Goal: Task Accomplishment & Management: Manage account settings

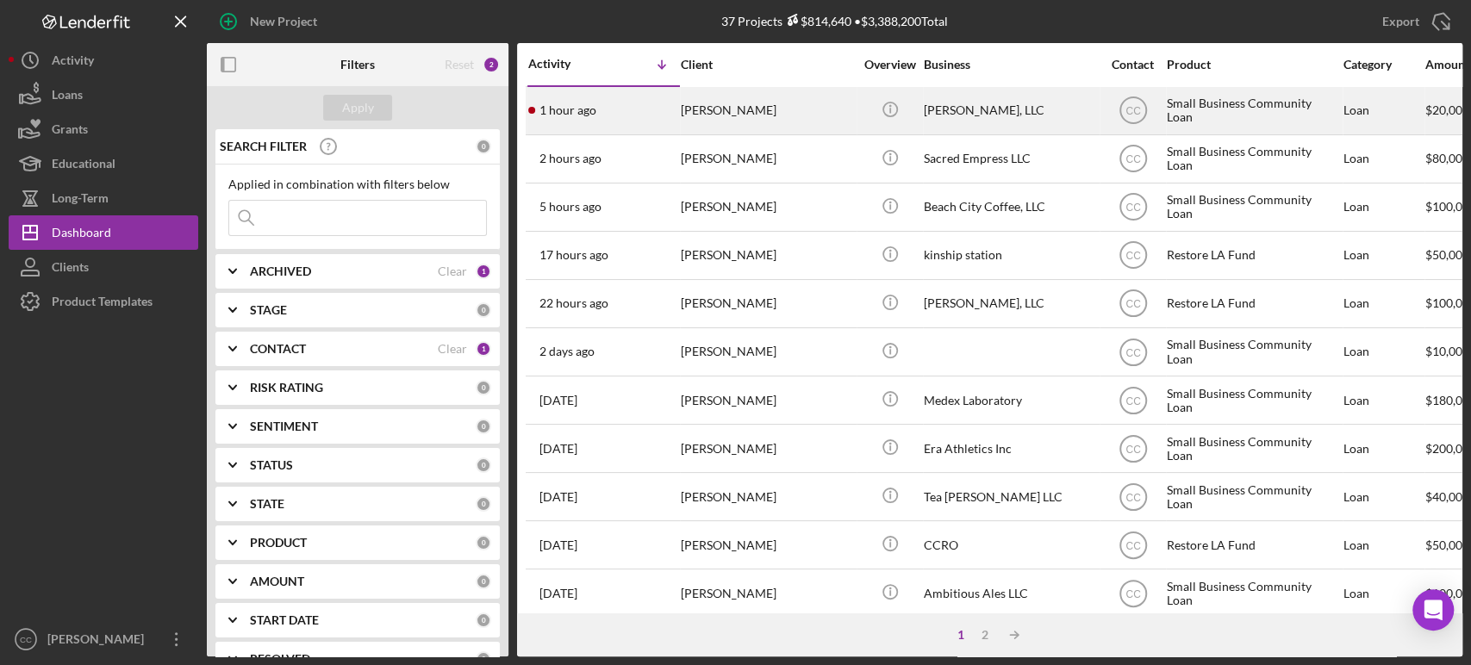
click at [798, 109] on div "[PERSON_NAME]" at bounding box center [767, 111] width 172 height 46
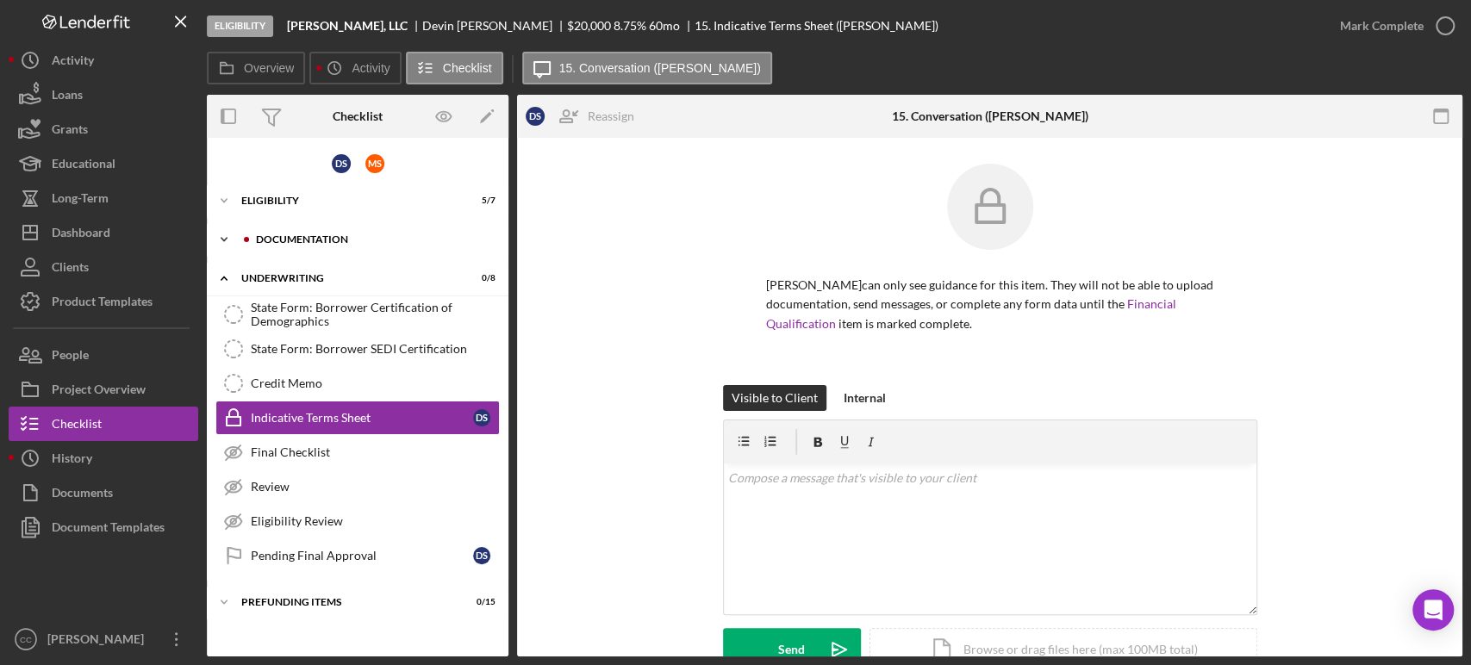
click at [324, 237] on div "Documentation" at bounding box center [371, 239] width 231 height 10
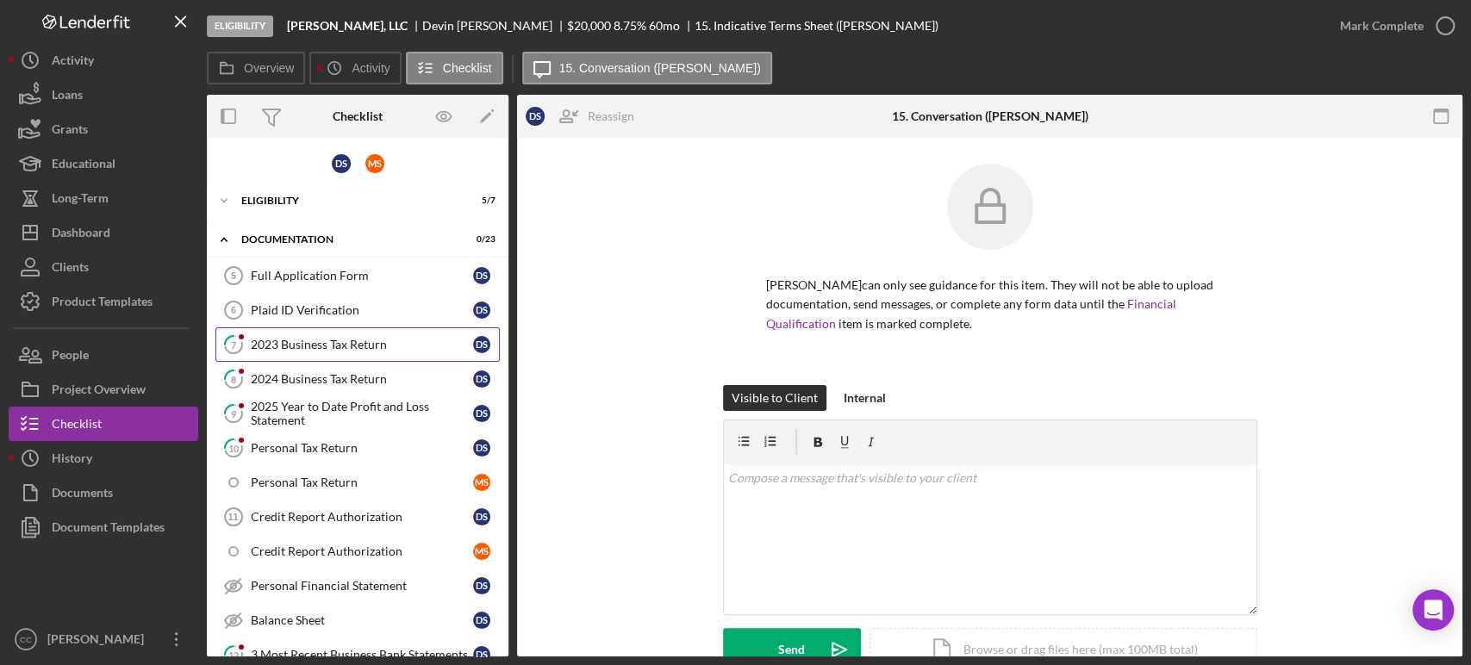
click at [315, 338] on div "2023 Business Tax Return" at bounding box center [362, 345] width 222 height 14
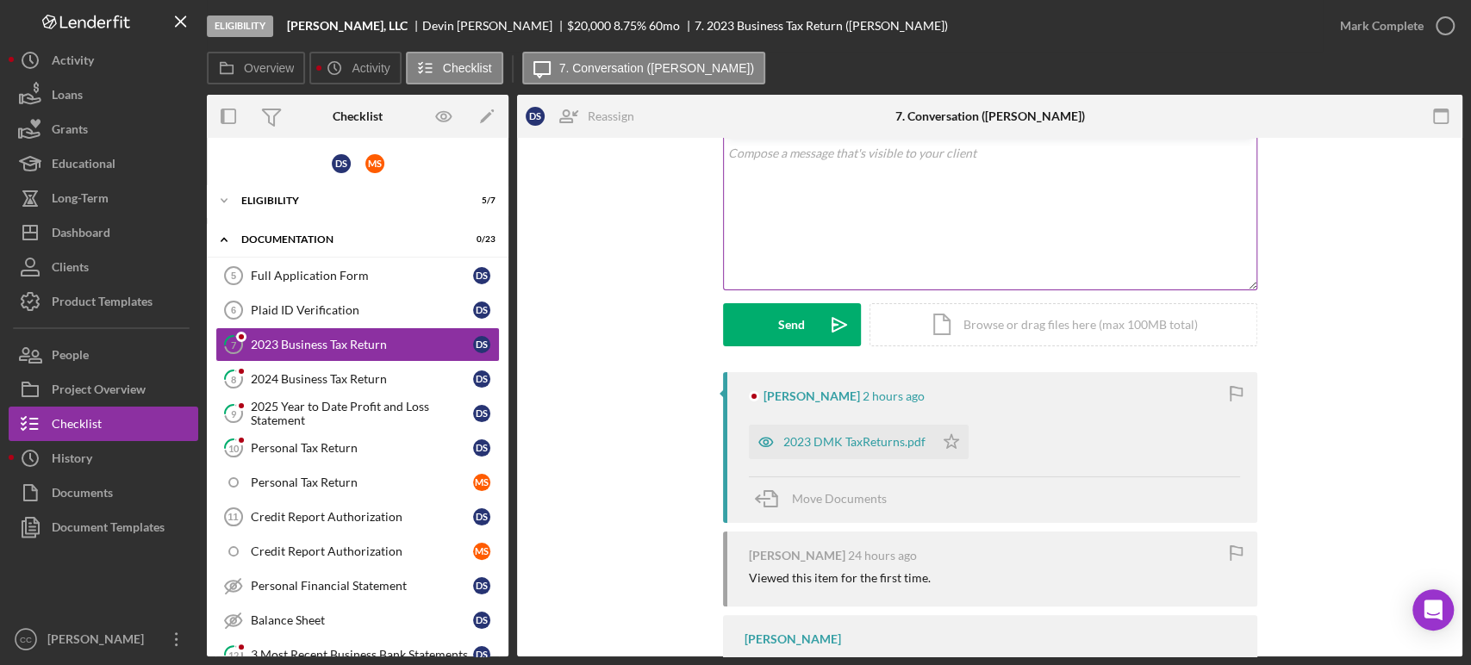
scroll to position [103, 0]
click at [1379, 26] on div "Mark Complete" at bounding box center [1382, 26] width 84 height 34
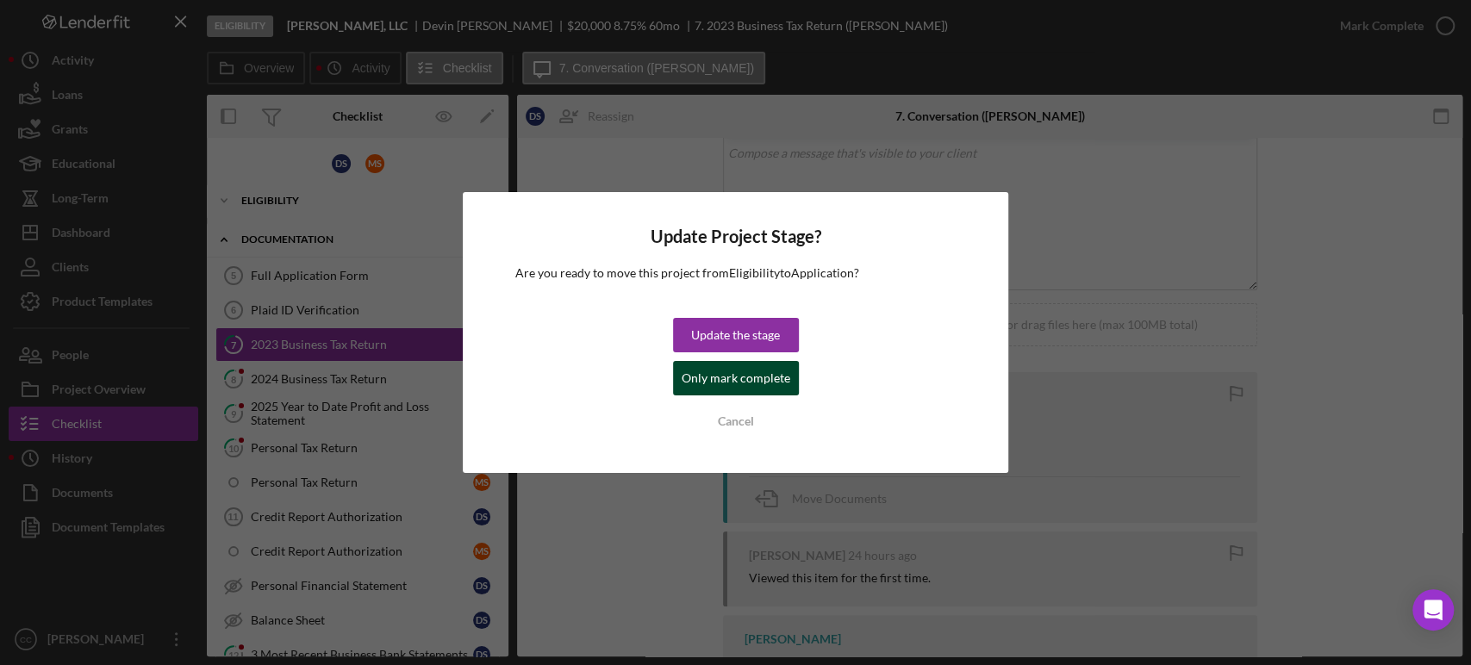
click at [674, 370] on div "Update the stage Only mark complete Cancel" at bounding box center [736, 378] width 126 height 121
click at [710, 373] on div "Only mark complete" at bounding box center [736, 378] width 109 height 34
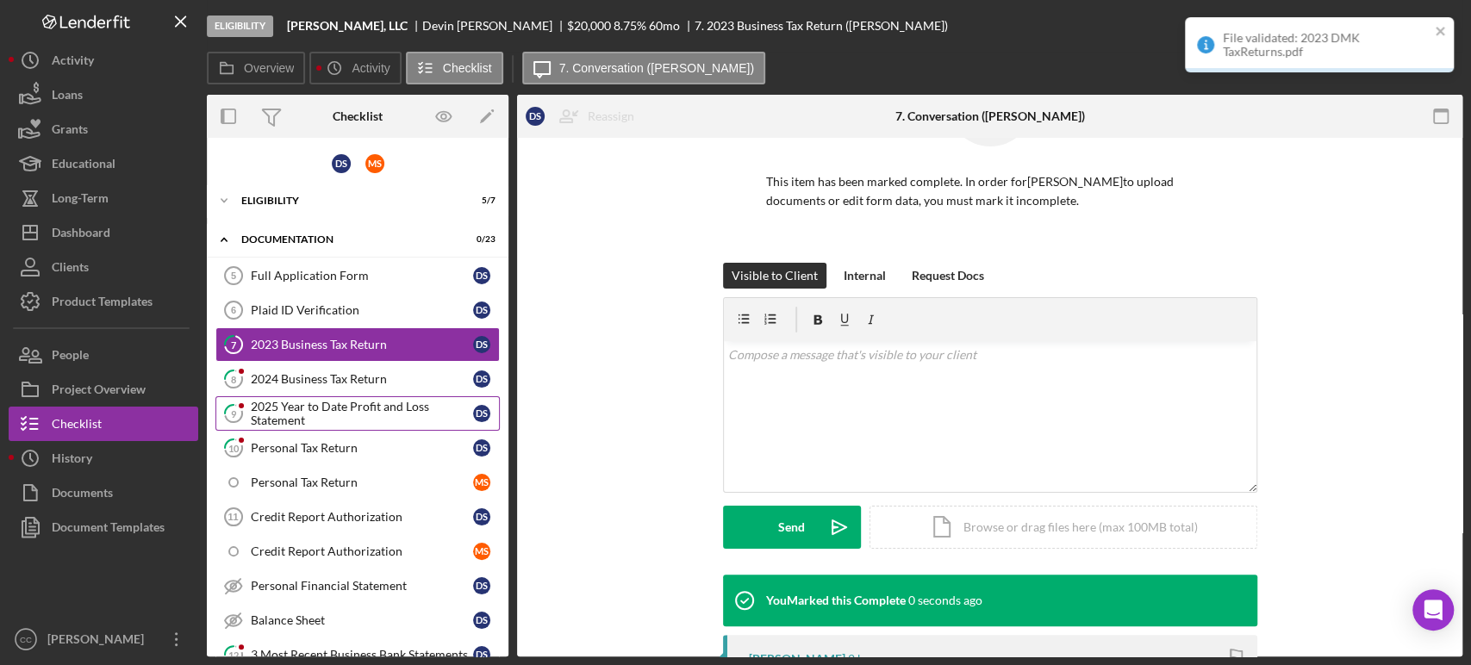
scroll to position [340, 0]
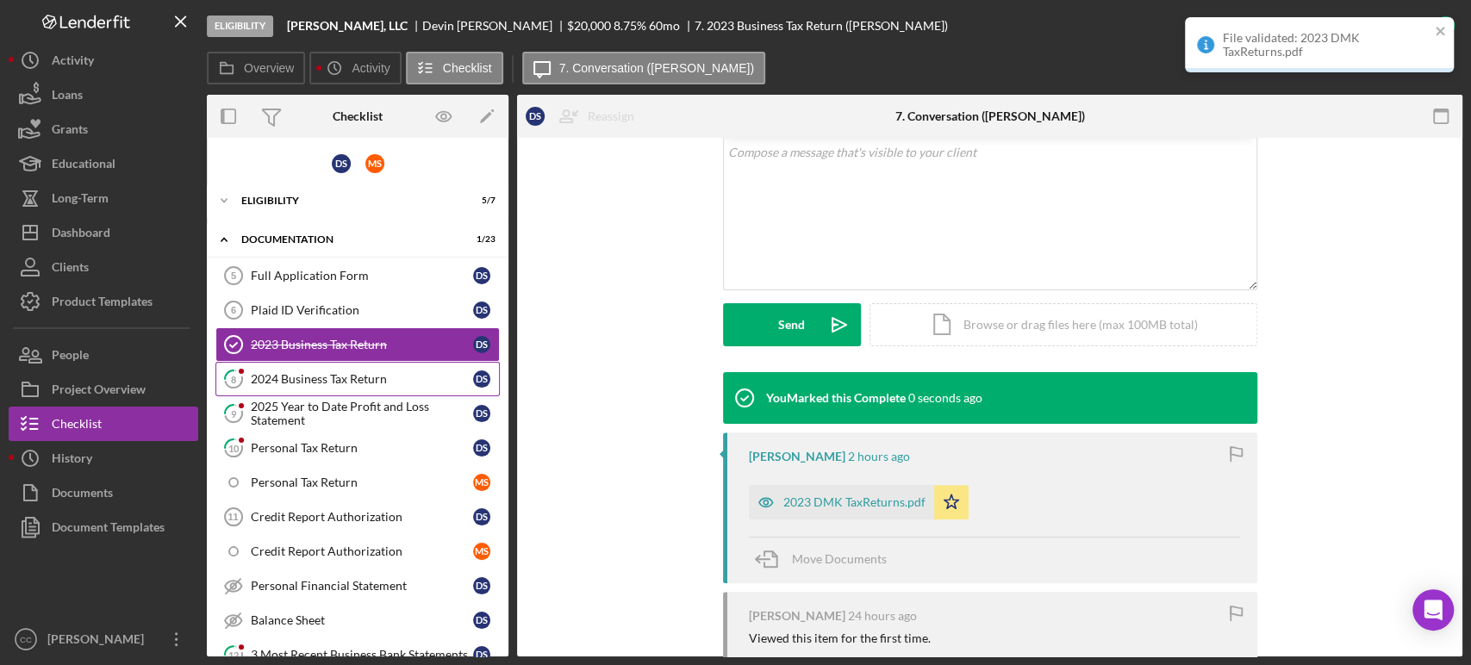
click at [339, 384] on link "8 2024 Business Tax Return D S" at bounding box center [357, 379] width 284 height 34
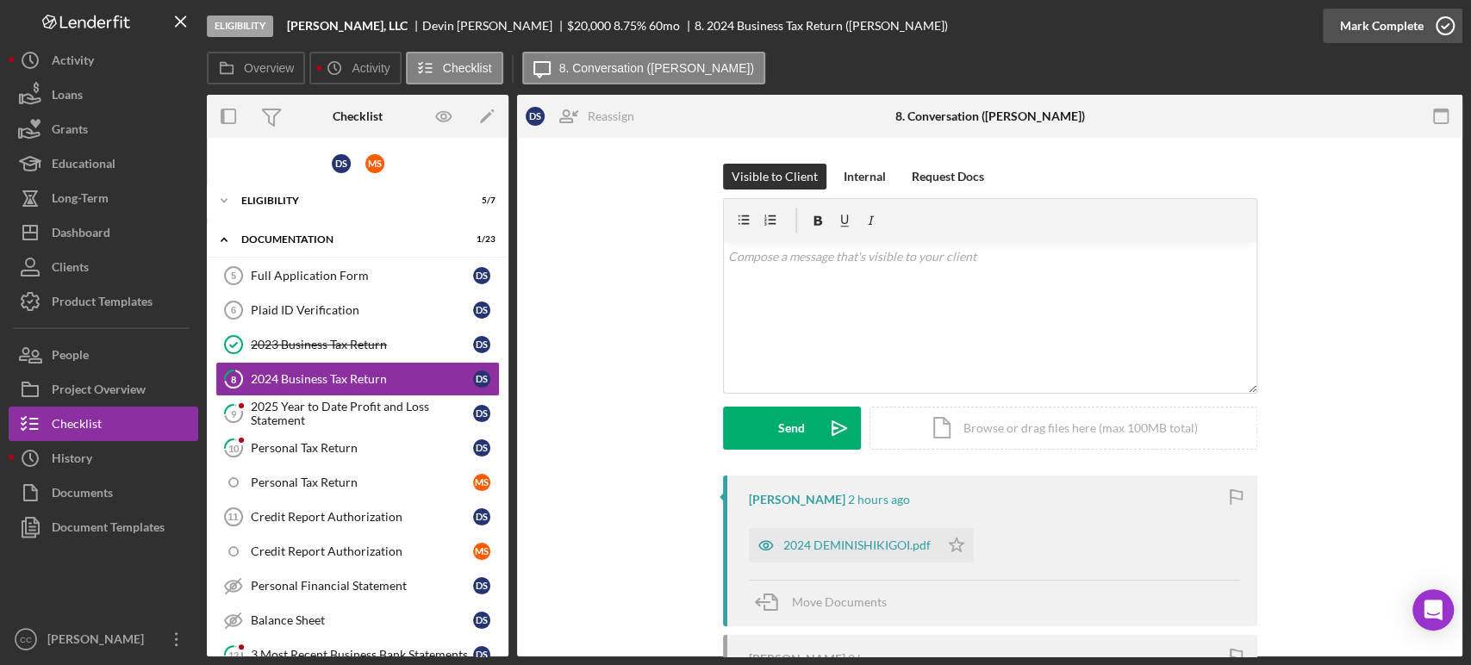
click at [1432, 24] on icon "button" at bounding box center [1445, 25] width 43 height 43
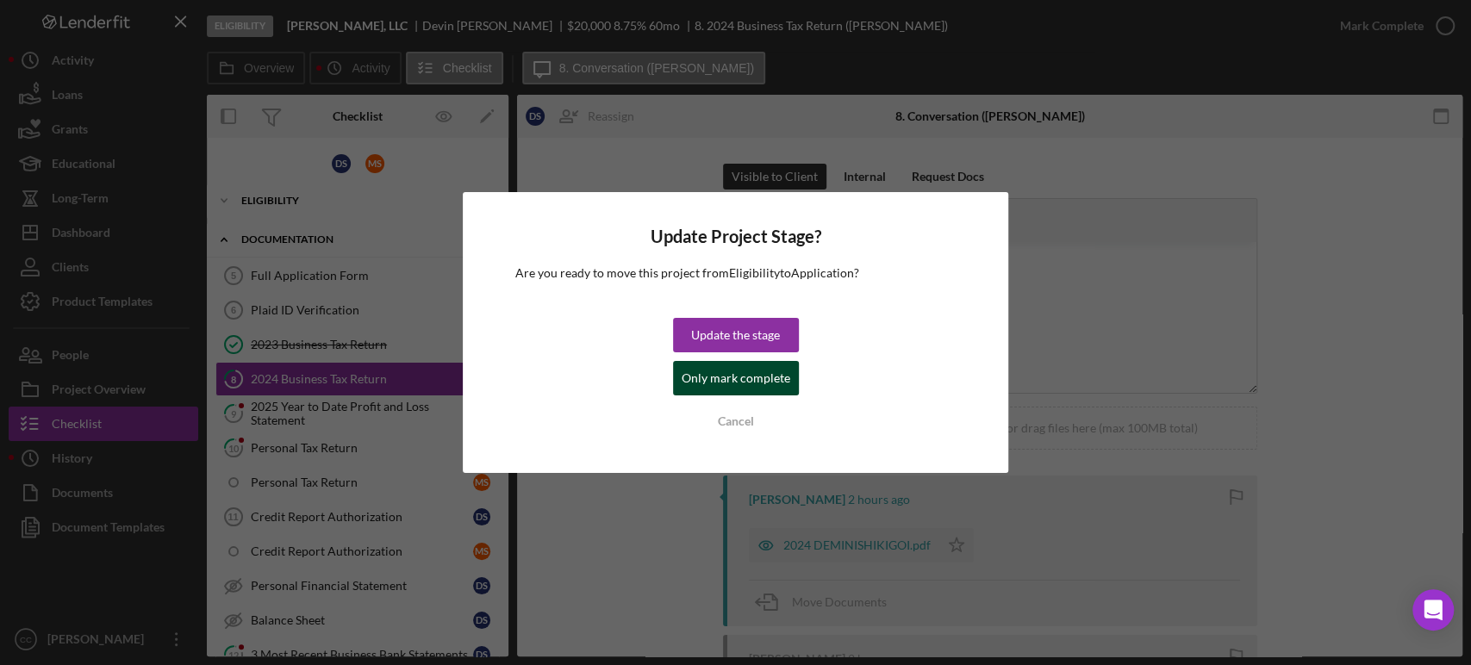
click at [701, 380] on div "Only mark complete" at bounding box center [736, 378] width 109 height 34
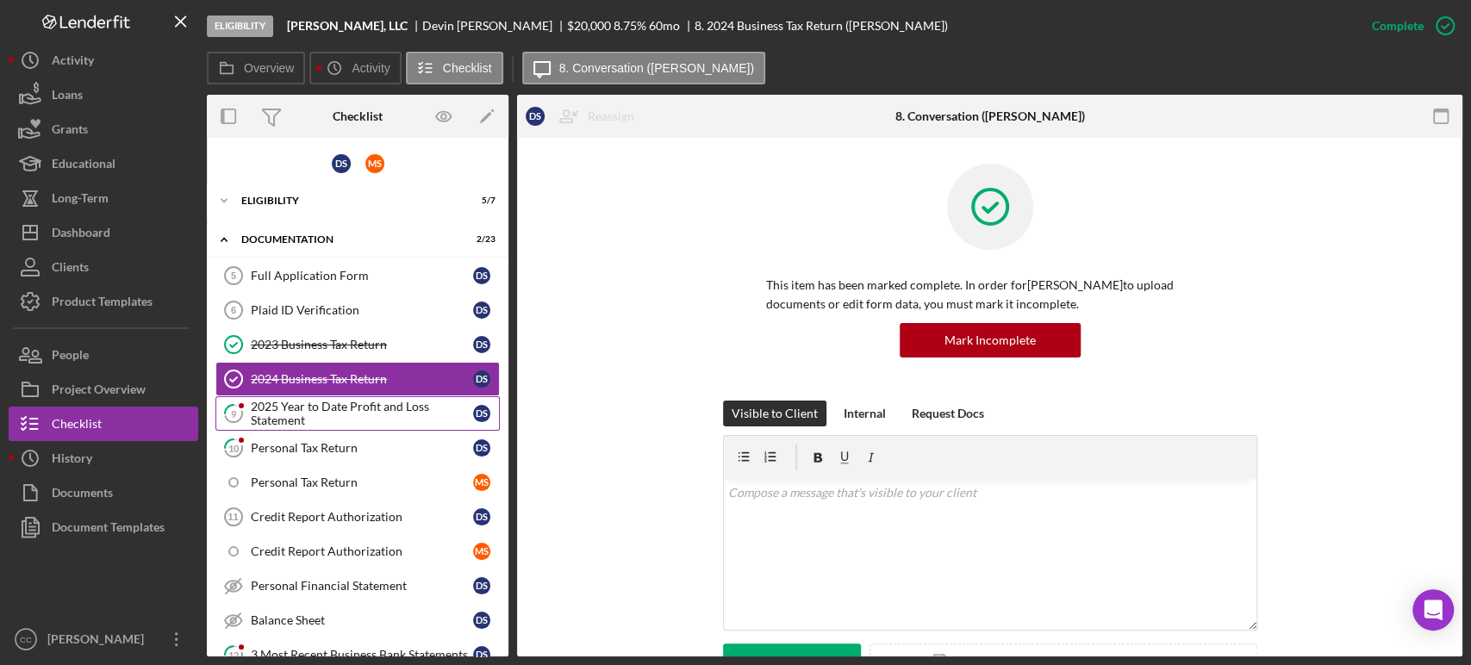
click at [346, 415] on div "2025 Year to Date Profit and Loss Statement" at bounding box center [362, 414] width 222 height 28
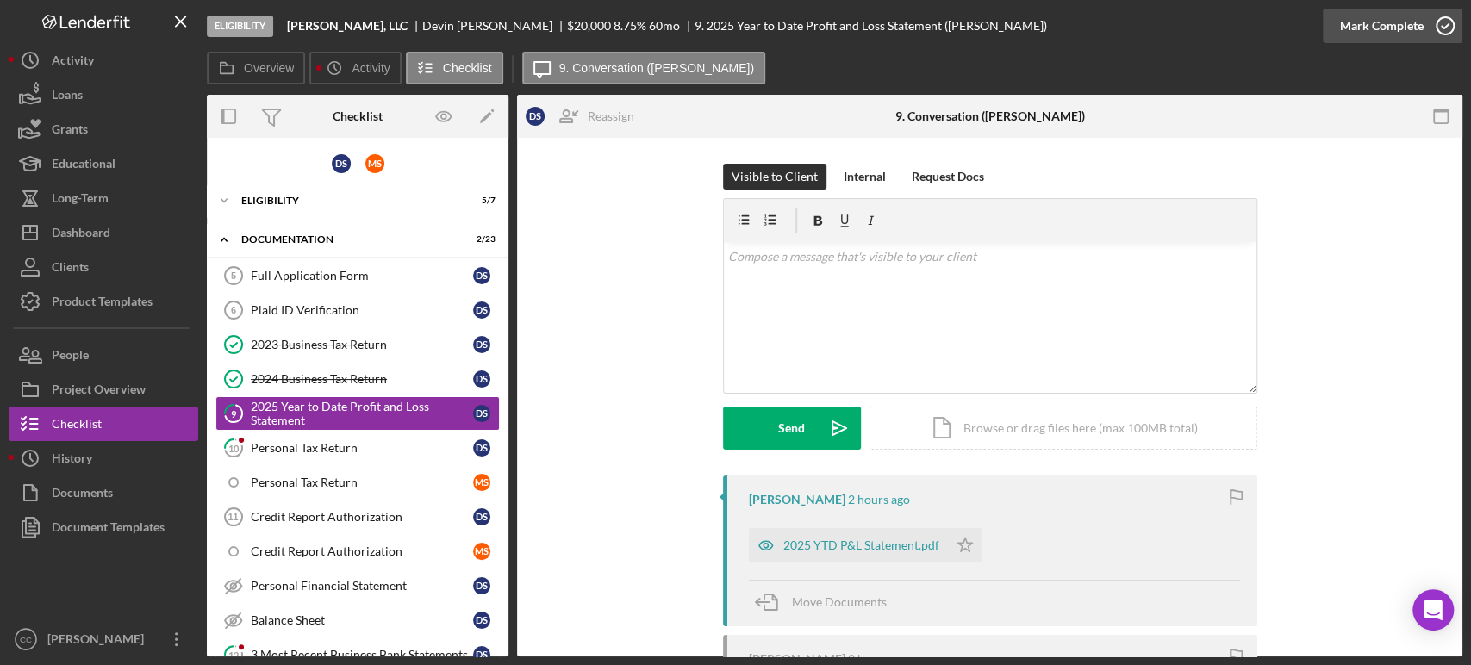
click at [1404, 28] on div "Mark Complete" at bounding box center [1382, 26] width 84 height 34
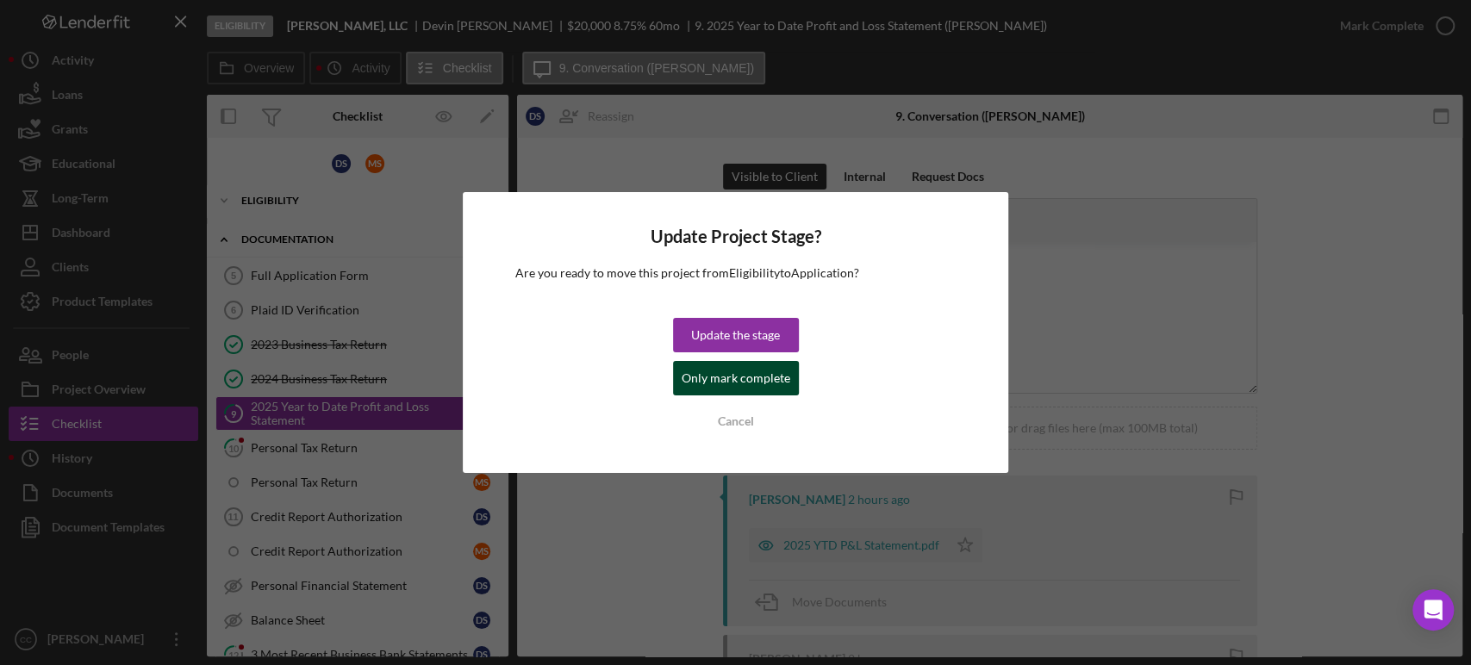
click at [728, 376] on div "Only mark complete" at bounding box center [736, 378] width 109 height 34
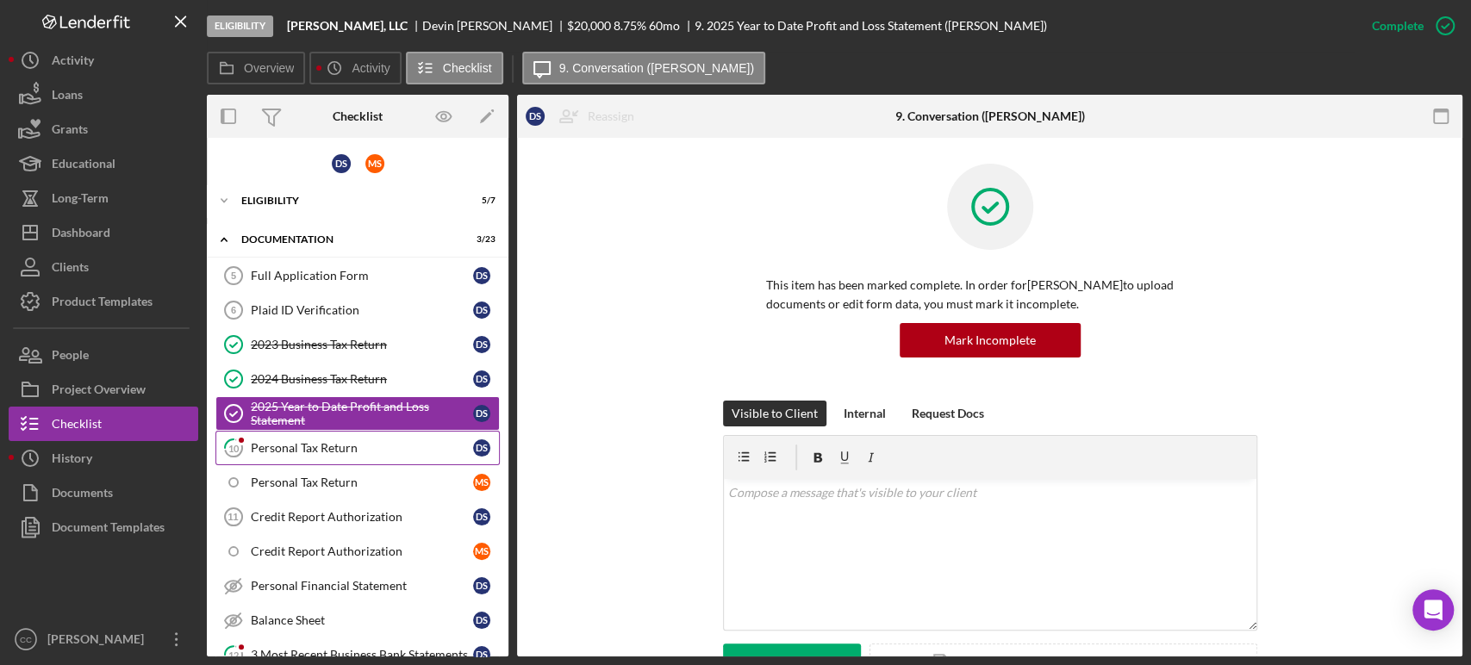
click at [265, 446] on div "Personal Tax Return" at bounding box center [362, 448] width 222 height 14
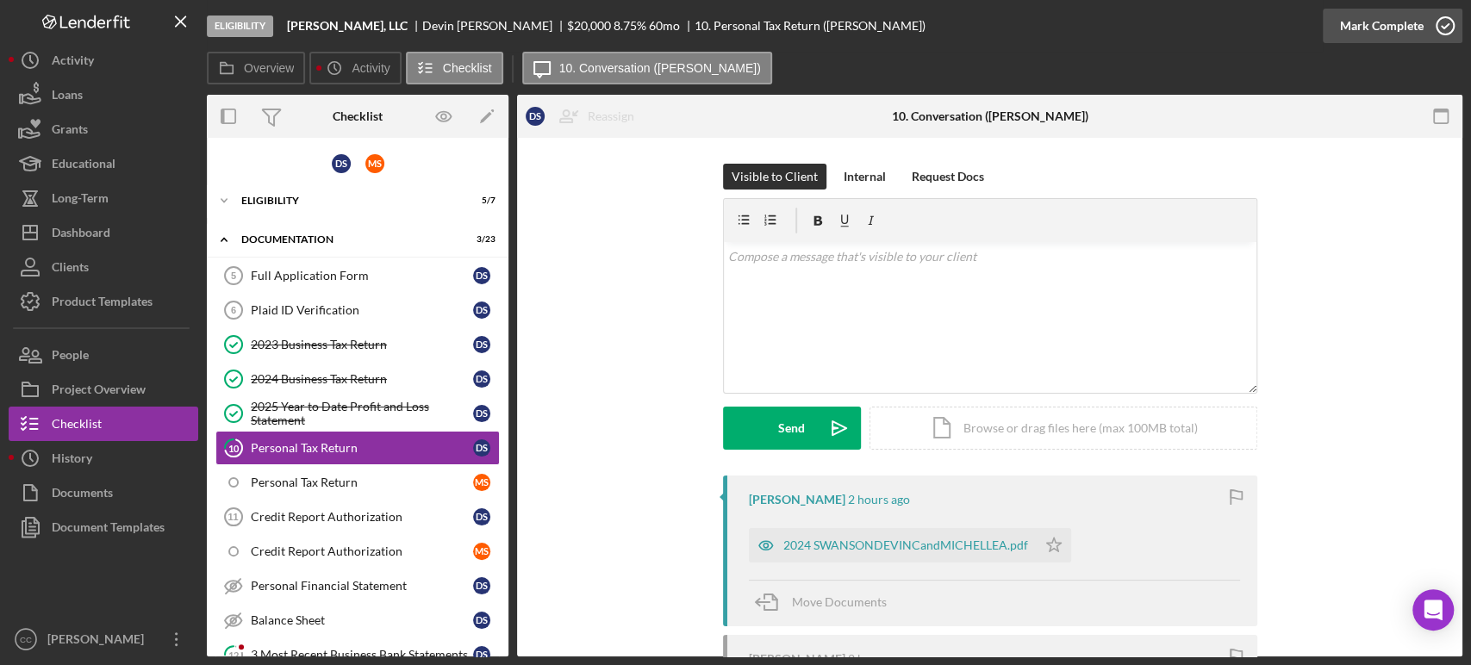
click at [1395, 21] on div "Mark Complete" at bounding box center [1382, 26] width 84 height 34
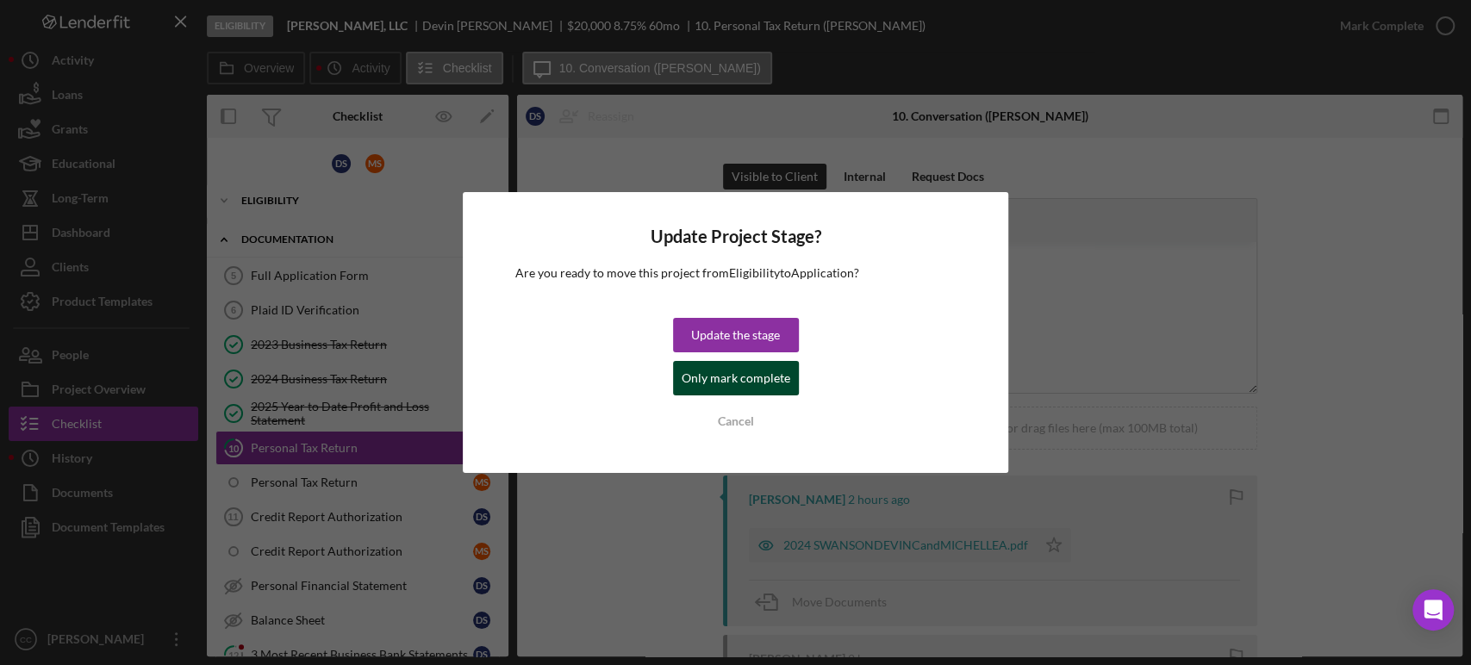
click at [714, 372] on div "Only mark complete" at bounding box center [736, 378] width 109 height 34
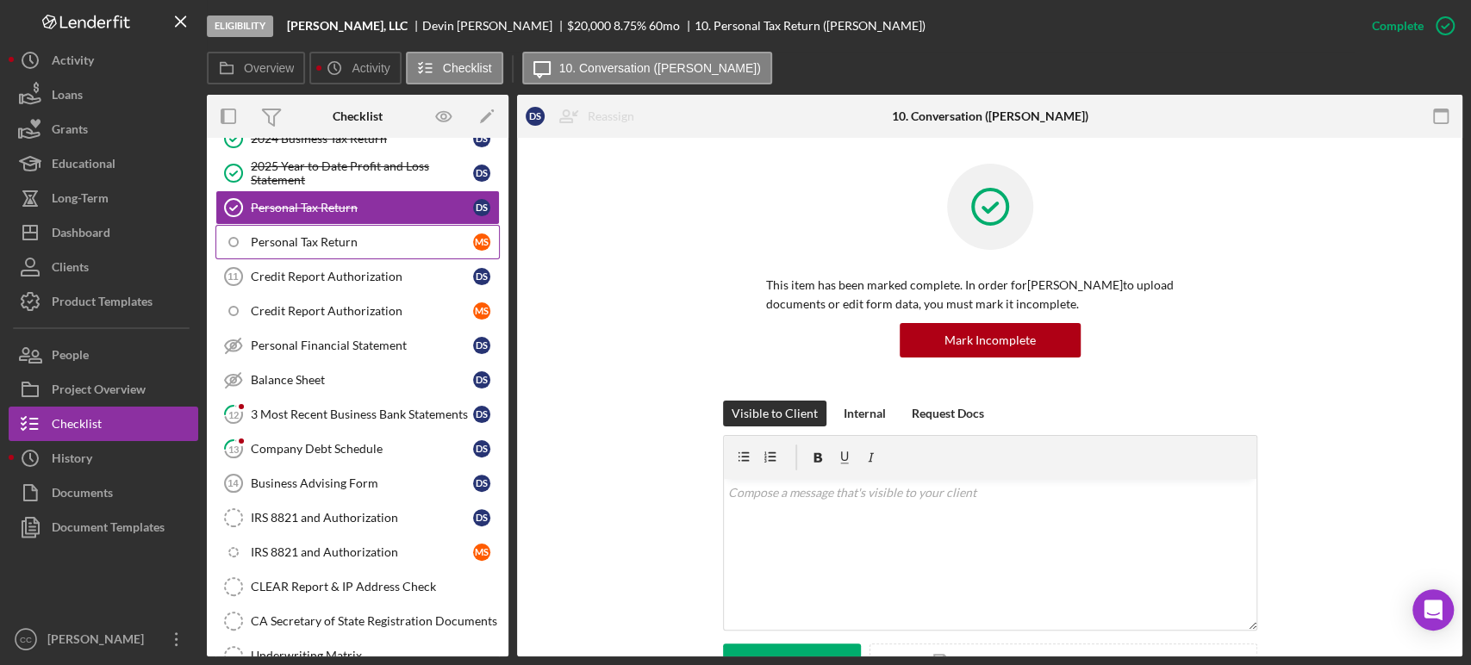
scroll to position [241, 0]
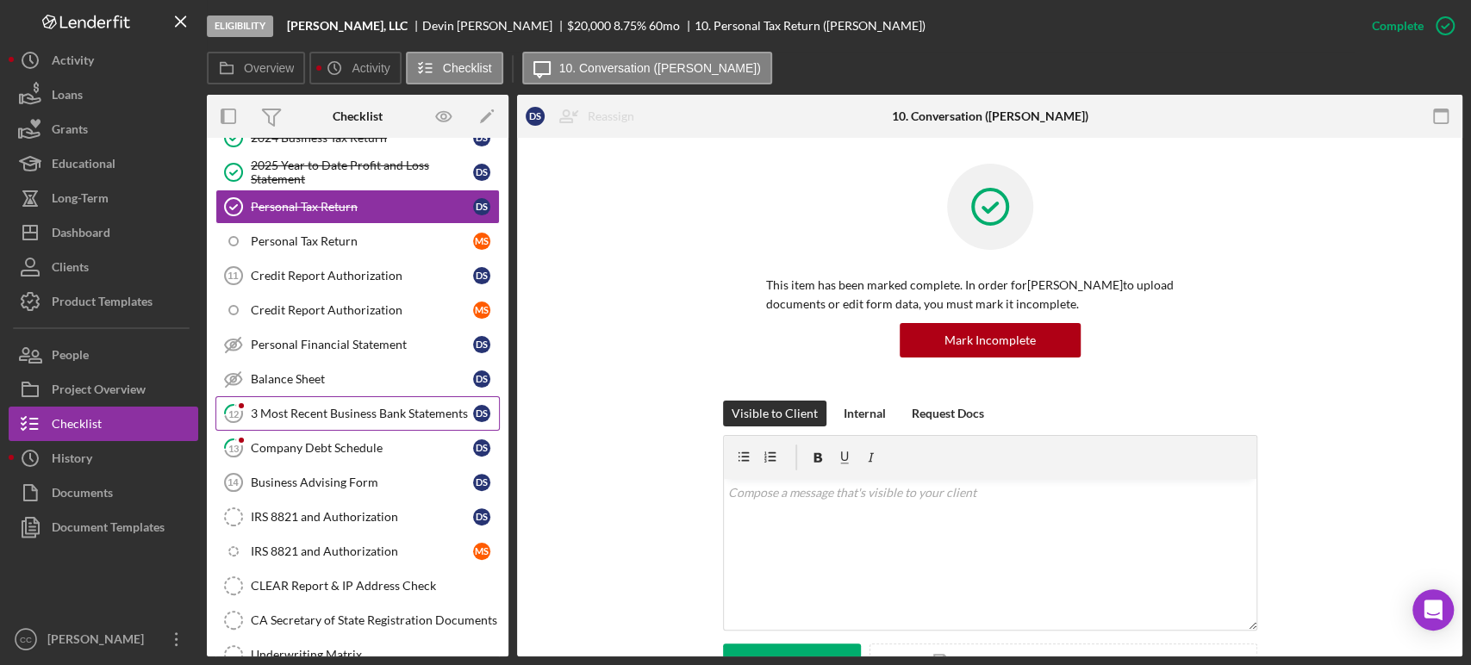
click at [325, 407] on div "3 Most Recent Business Bank Statements" at bounding box center [362, 414] width 222 height 14
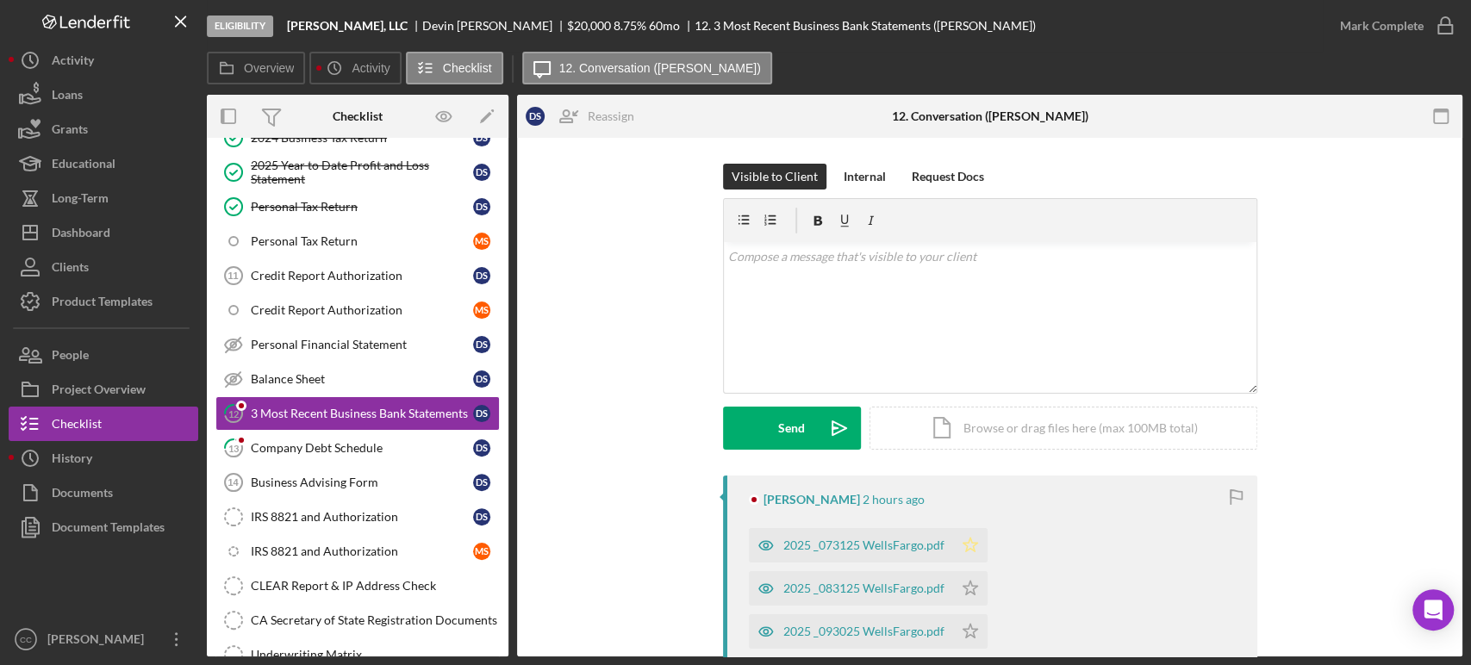
click at [980, 545] on icon "Icon/Star" at bounding box center [970, 545] width 34 height 34
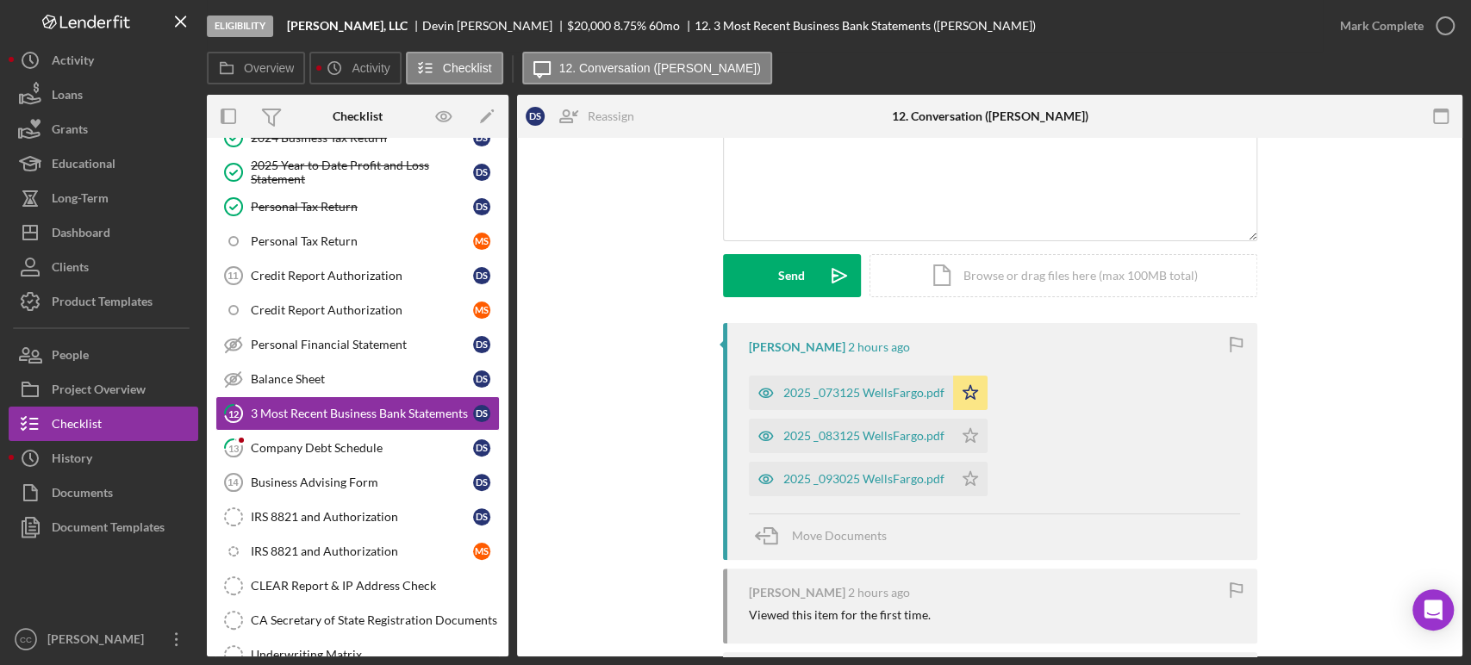
scroll to position [161, 0]
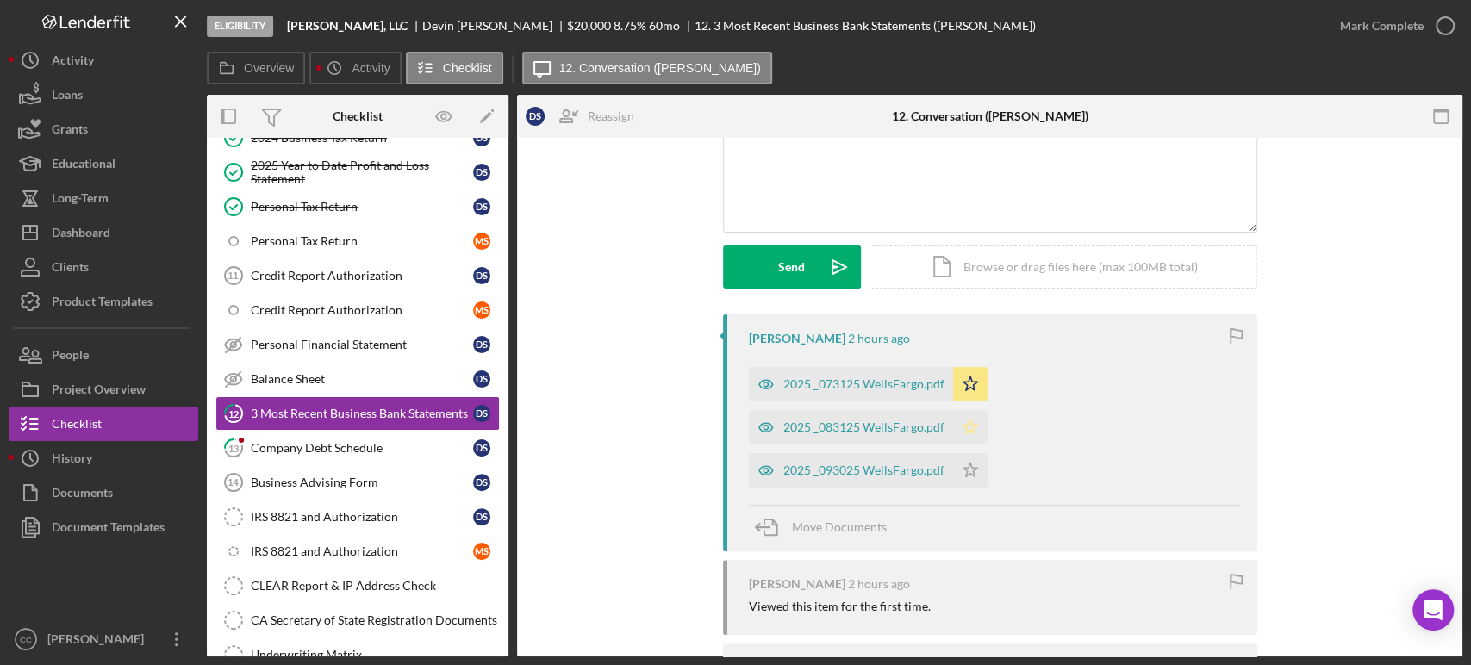
click at [960, 436] on icon "Icon/Star" at bounding box center [970, 427] width 34 height 34
click at [964, 468] on icon "Icon/Star" at bounding box center [970, 470] width 34 height 34
click at [1384, 24] on div "Mark Complete" at bounding box center [1382, 26] width 84 height 34
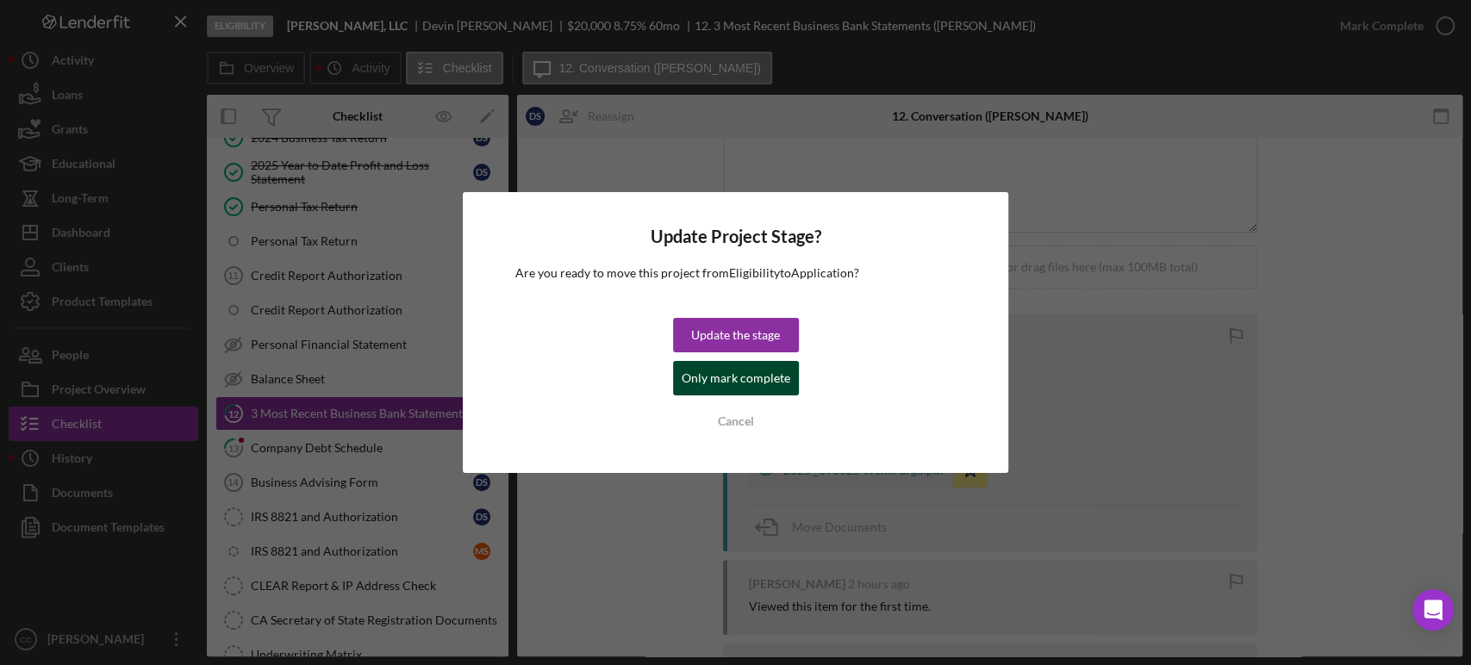
click at [717, 380] on div "Only mark complete" at bounding box center [736, 378] width 109 height 34
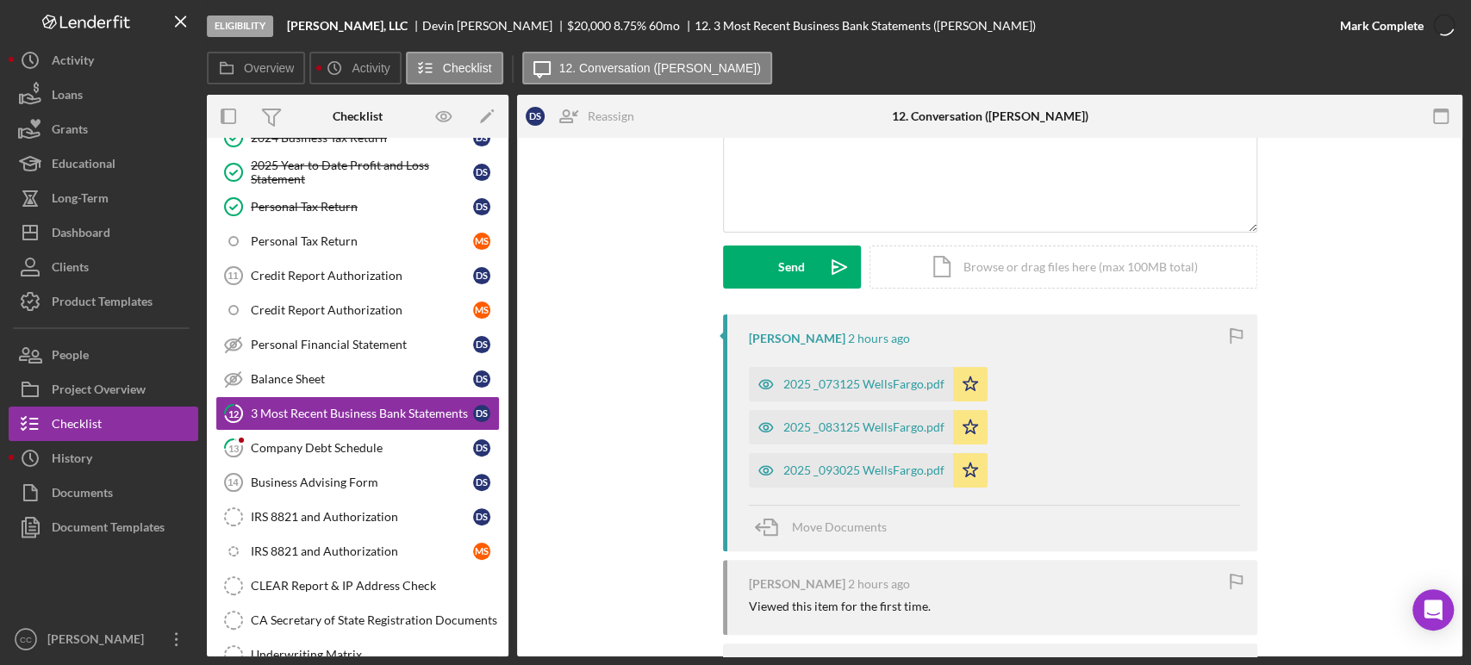
scroll to position [398, 0]
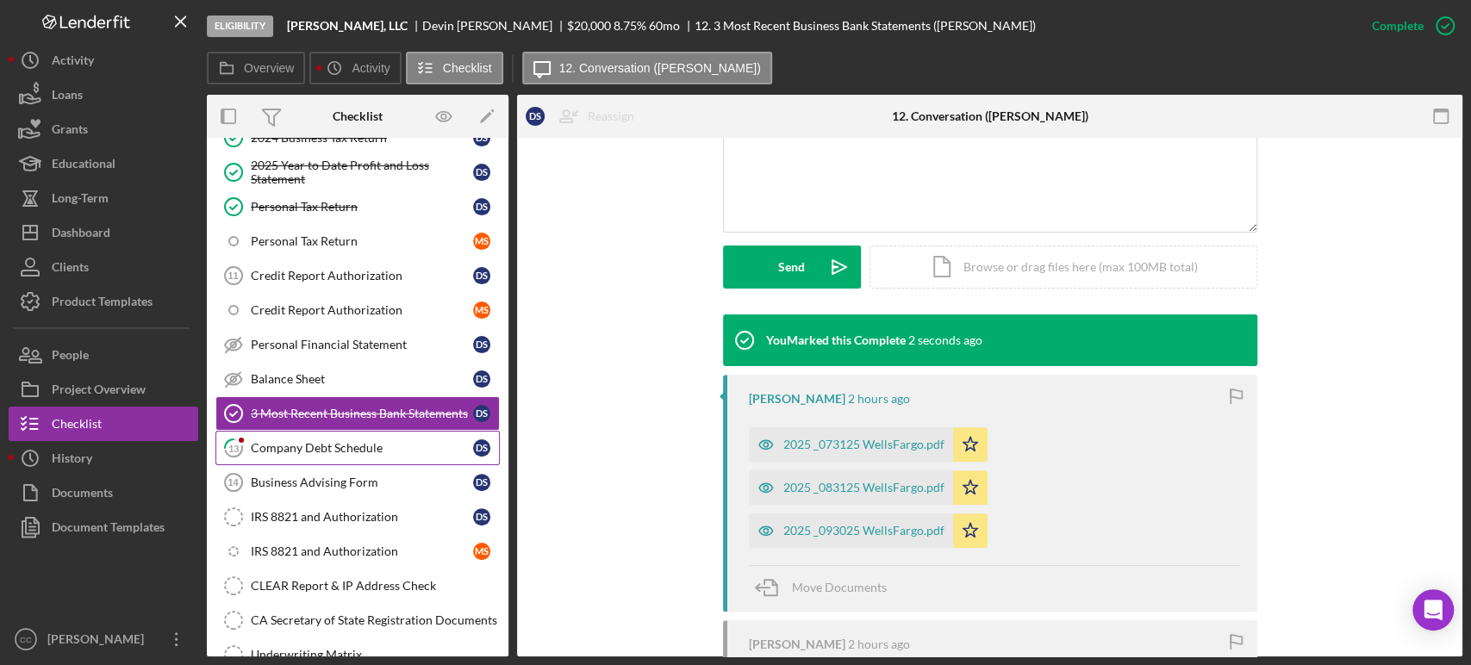
click at [318, 453] on link "13 Company Debt Schedule D S" at bounding box center [357, 448] width 284 height 34
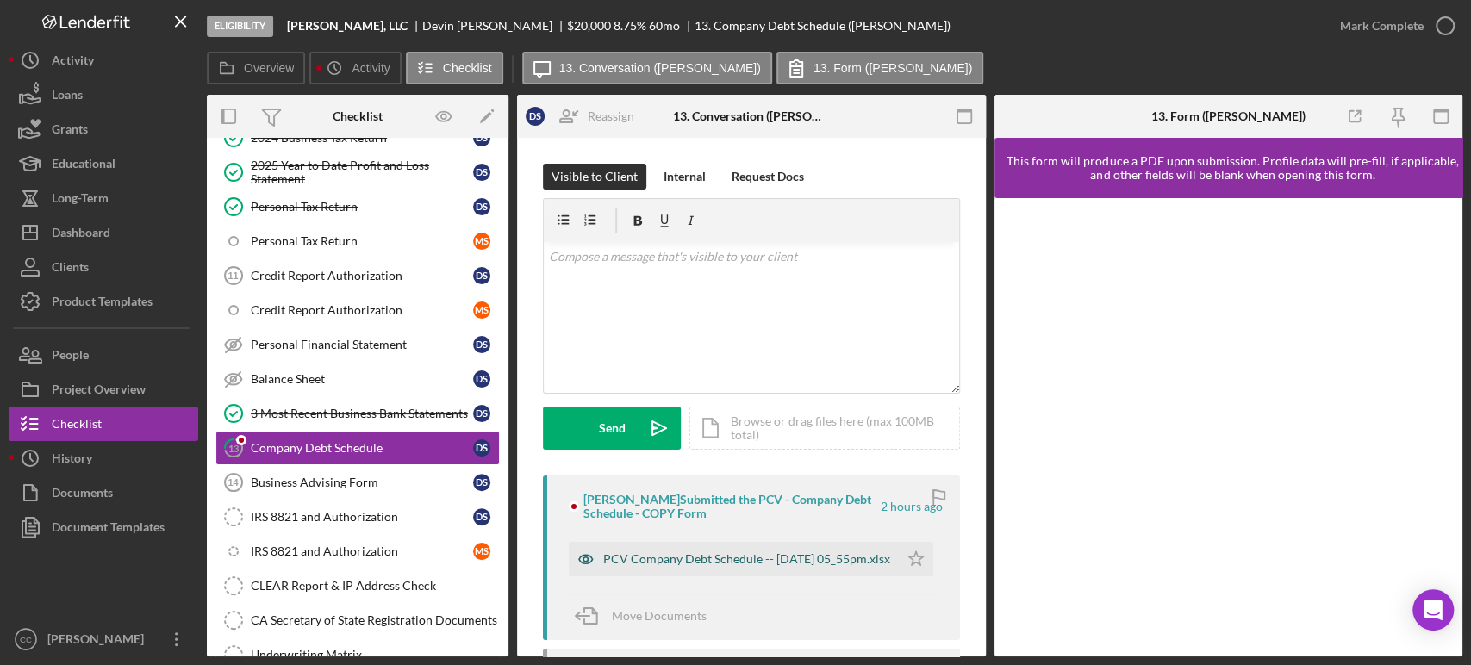
click at [783, 557] on div "PCV Company Debt Schedule -- [DATE] 05_55pm.xlsx" at bounding box center [746, 559] width 287 height 14
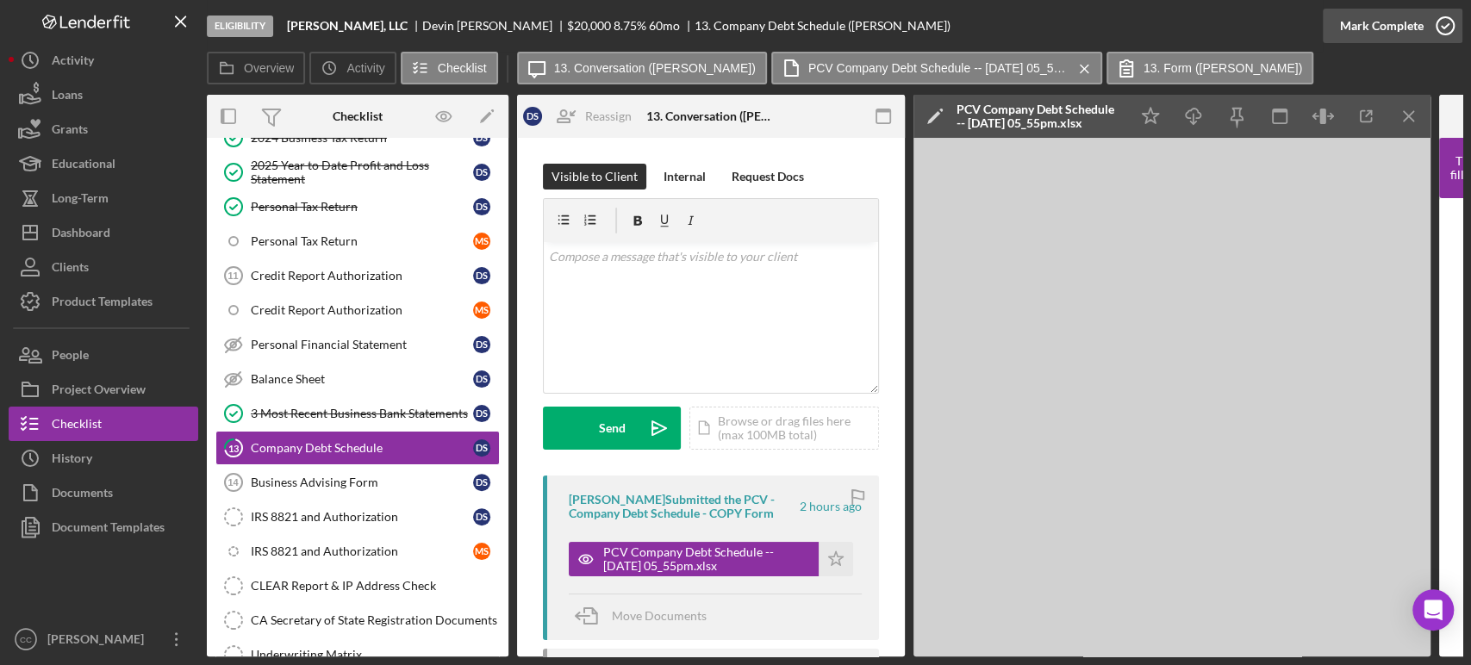
click at [1405, 36] on div "Mark Complete" at bounding box center [1382, 26] width 84 height 34
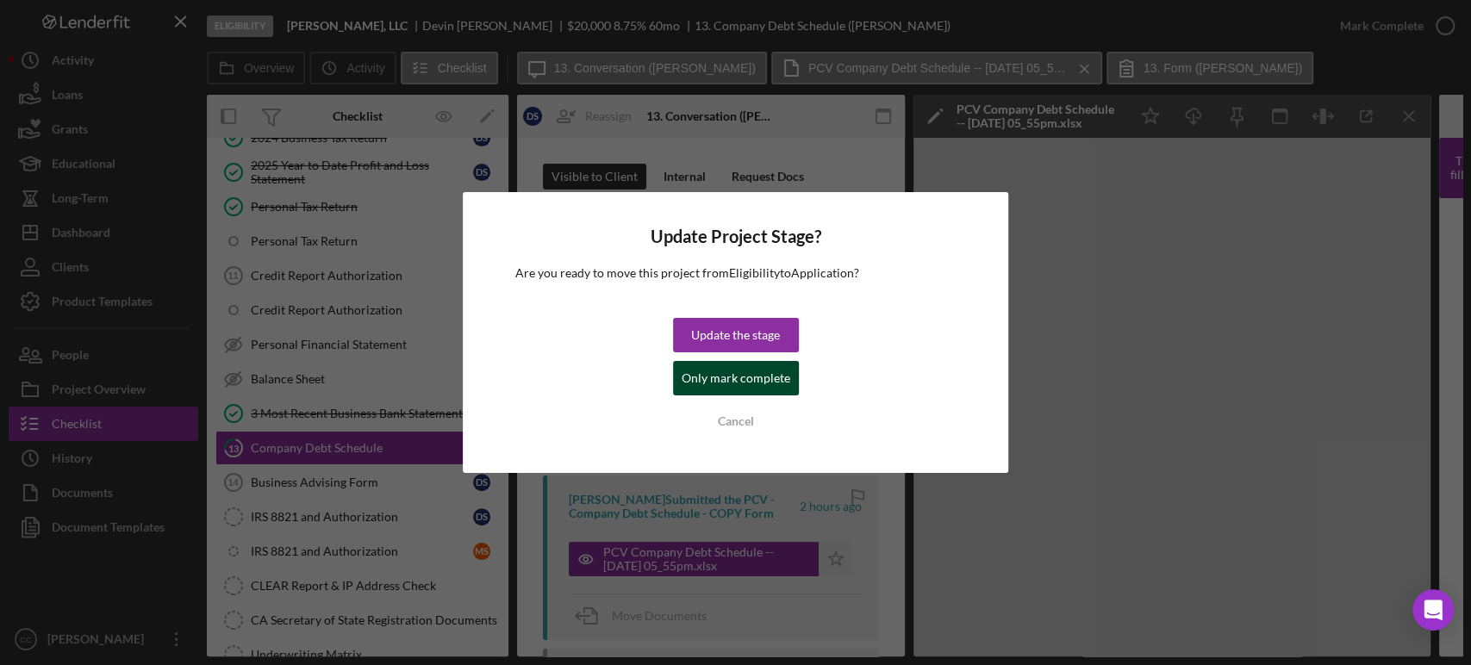
click at [728, 385] on div "Only mark complete" at bounding box center [736, 378] width 109 height 34
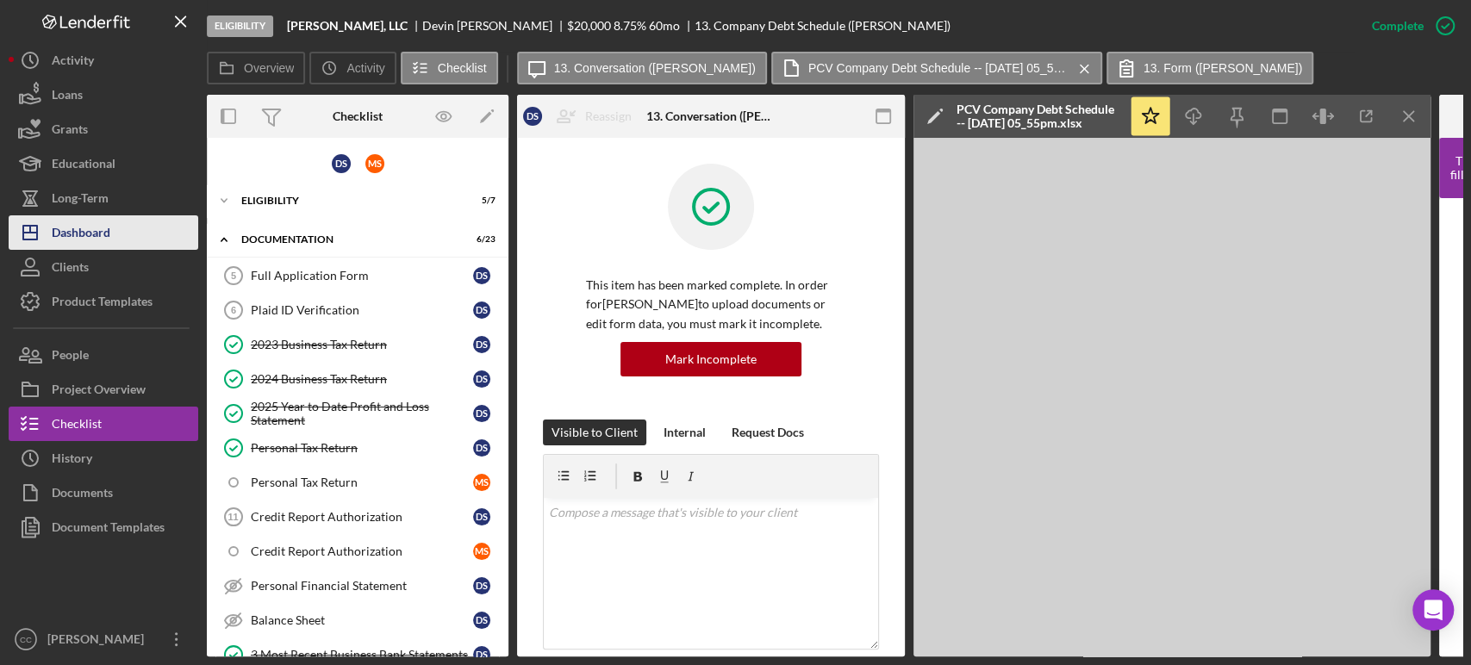
click at [100, 228] on div "Dashboard" at bounding box center [81, 234] width 59 height 39
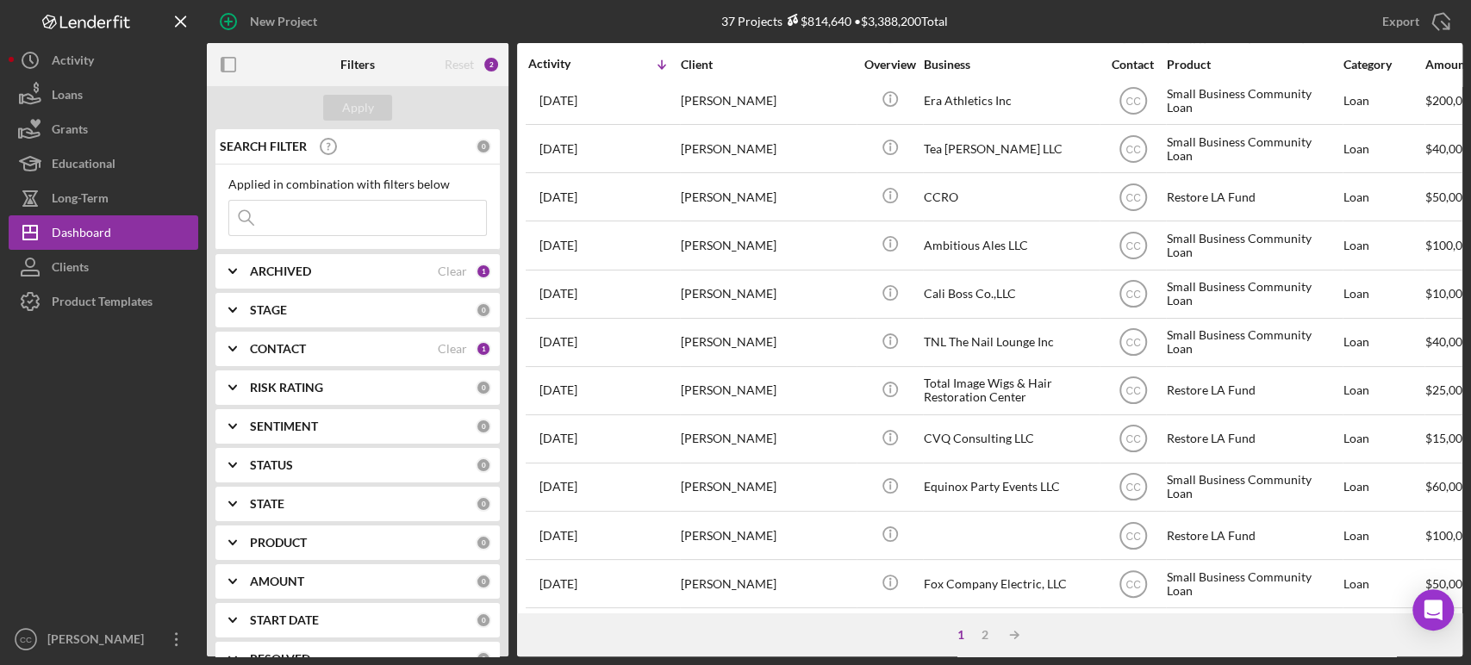
scroll to position [694, 0]
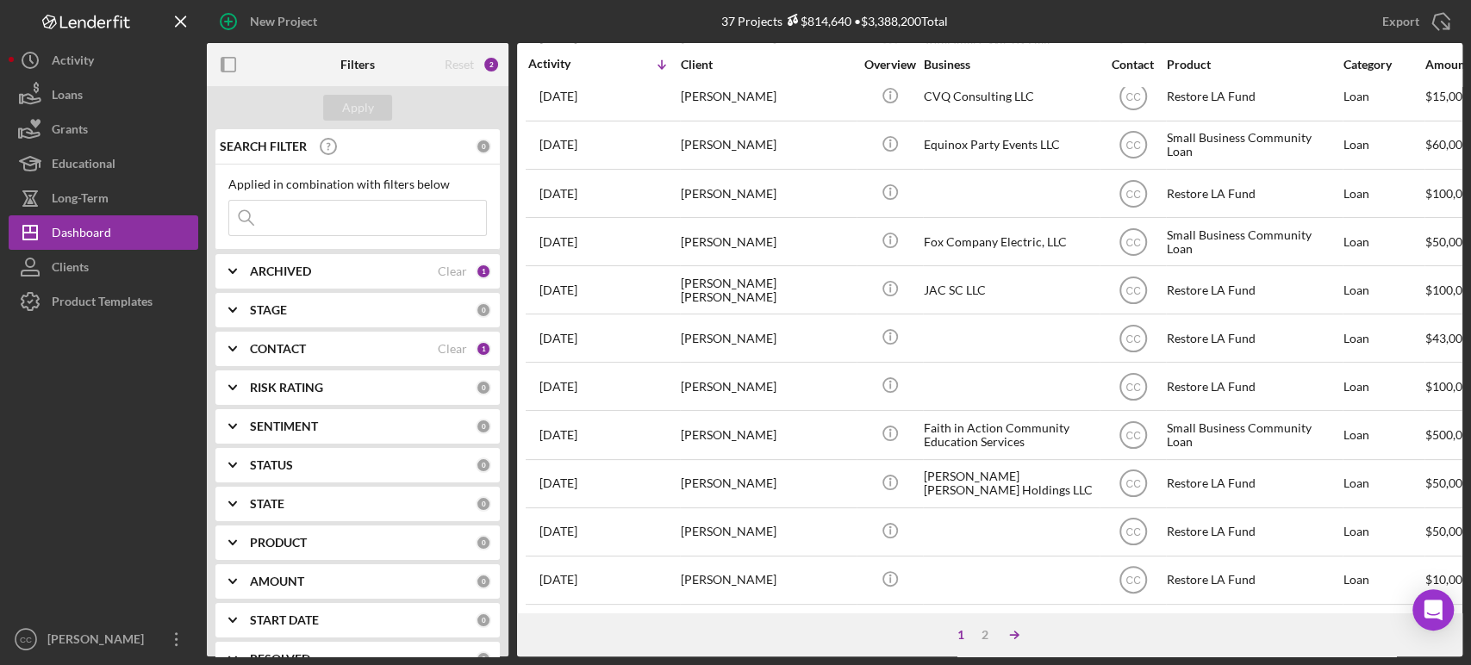
click at [1008, 634] on icon "Icon/Table Sort Arrow" at bounding box center [1014, 635] width 34 height 34
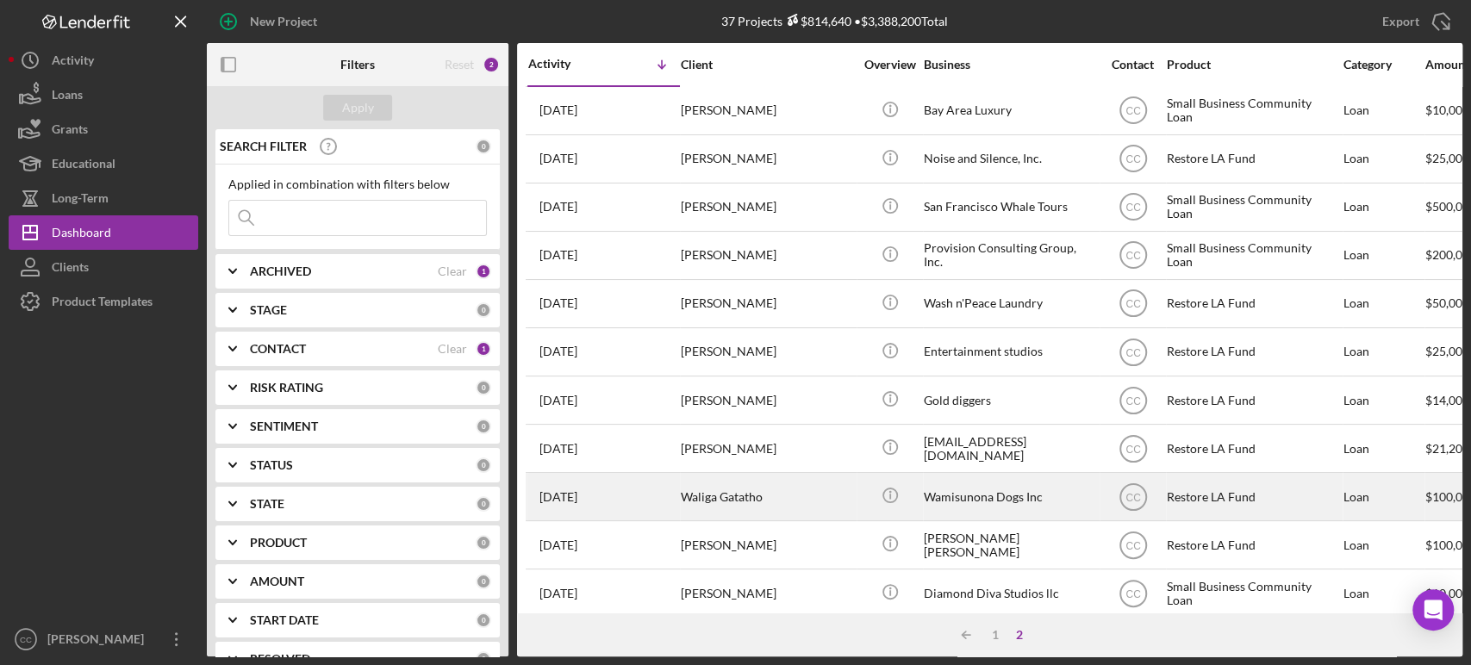
scroll to position [71, 0]
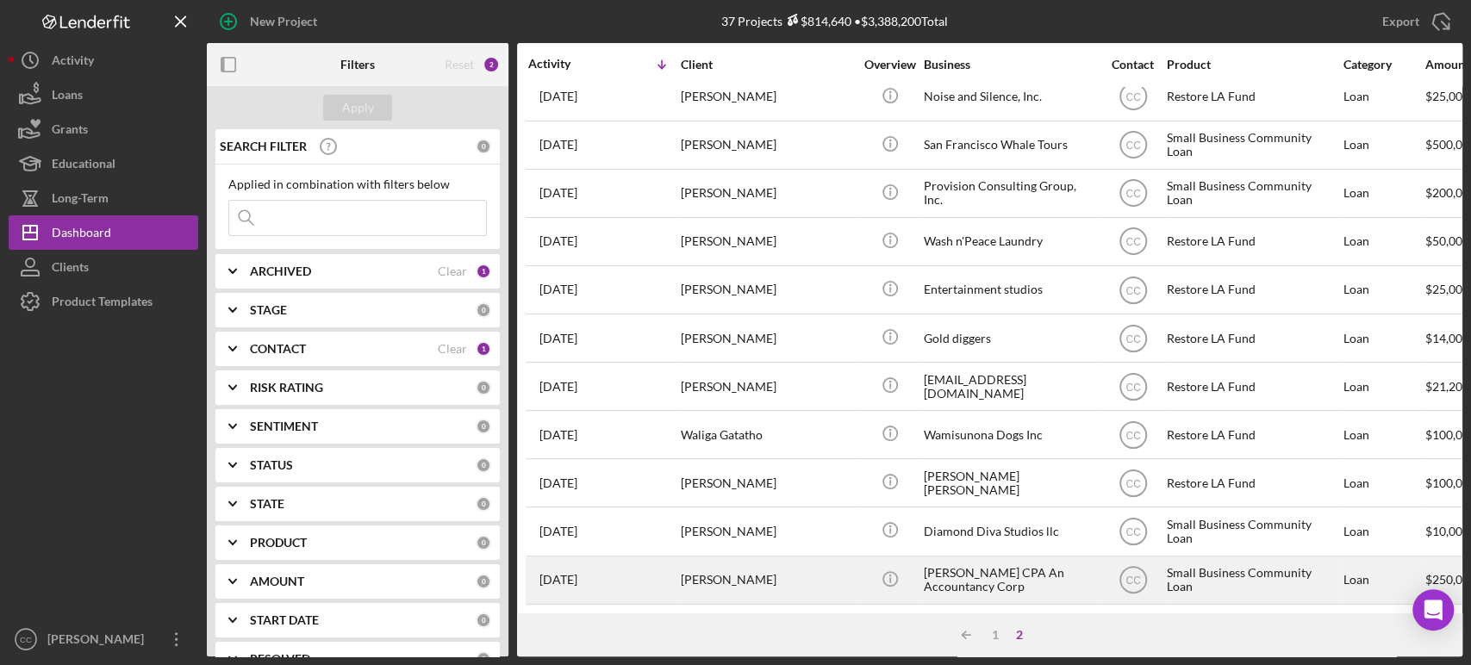
click at [818, 571] on div "[PERSON_NAME]" at bounding box center [767, 581] width 172 height 46
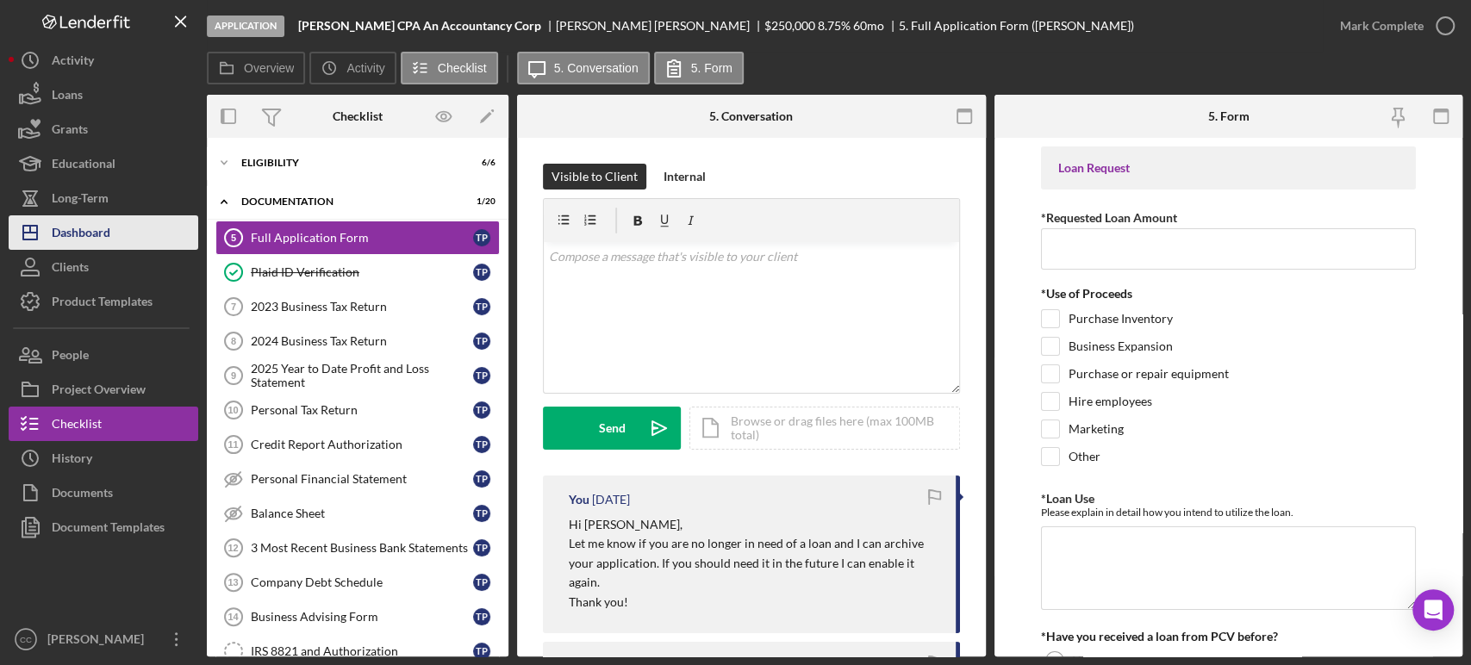
click at [91, 232] on div "Dashboard" at bounding box center [81, 234] width 59 height 39
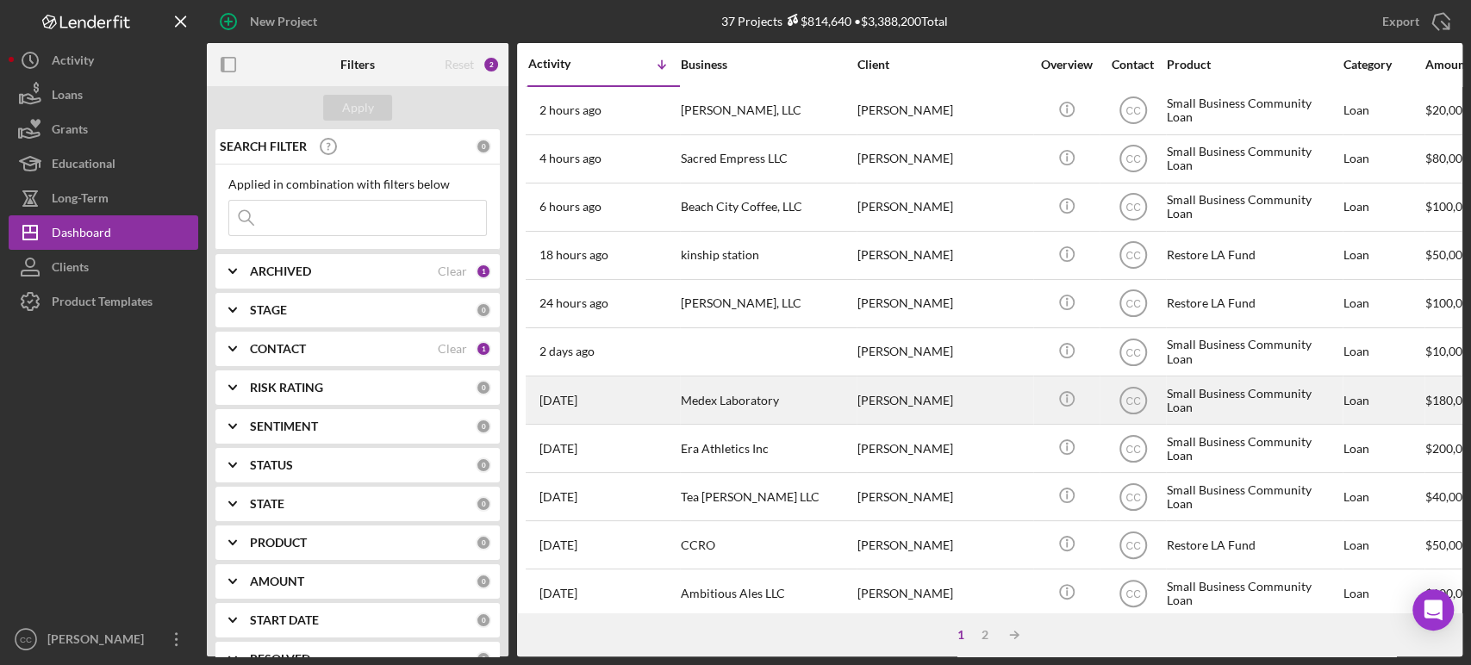
drag, startPoint x: 808, startPoint y: 385, endPoint x: 662, endPoint y: 392, distance: 146.7
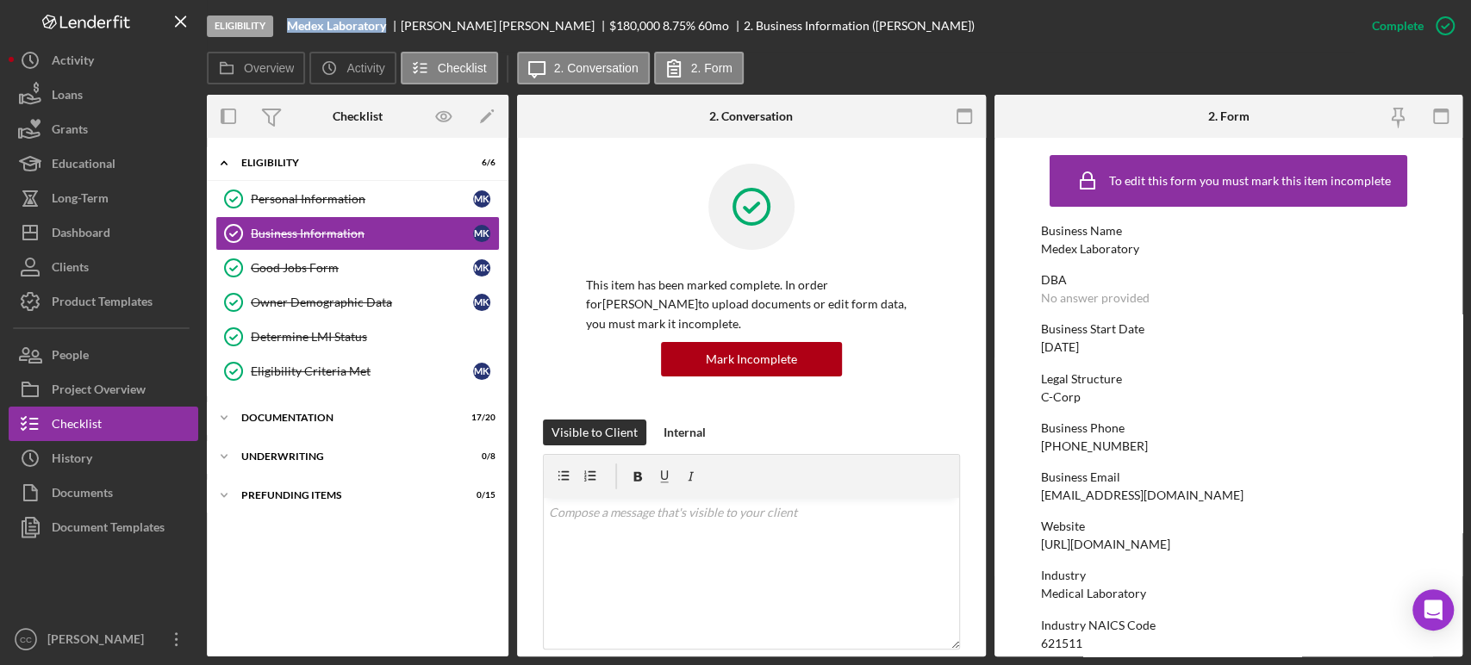
drag, startPoint x: 393, startPoint y: 26, endPoint x: 292, endPoint y: 24, distance: 100.9
click at [292, 24] on div "Medex Laboratory" at bounding box center [344, 26] width 114 height 14
copy b "Medex Laboratory"
click at [448, 591] on div "Icon/Expander Eligibility 6 / 6 Personal Information Personal Information M K B…" at bounding box center [358, 398] width 302 height 502
click at [311, 423] on div "Icon/Expander Documentation 17 / 20" at bounding box center [358, 418] width 302 height 34
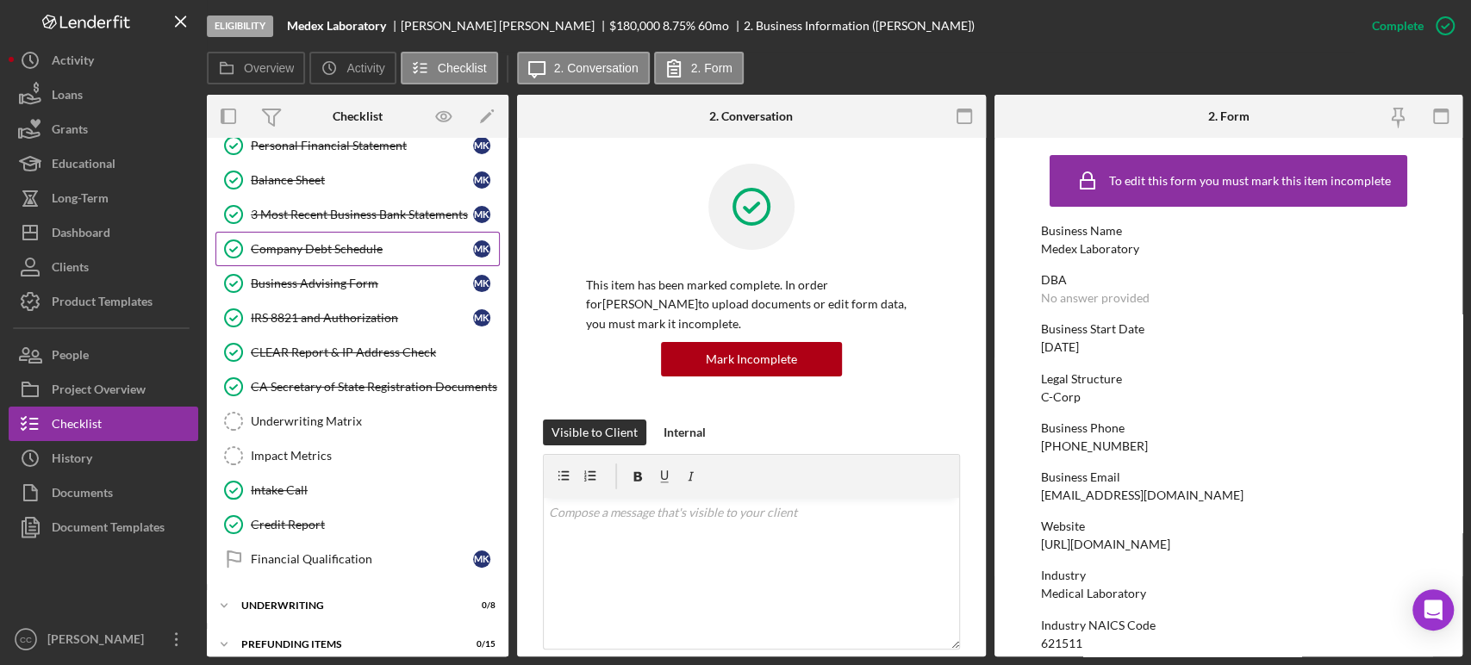
scroll to position [559, 0]
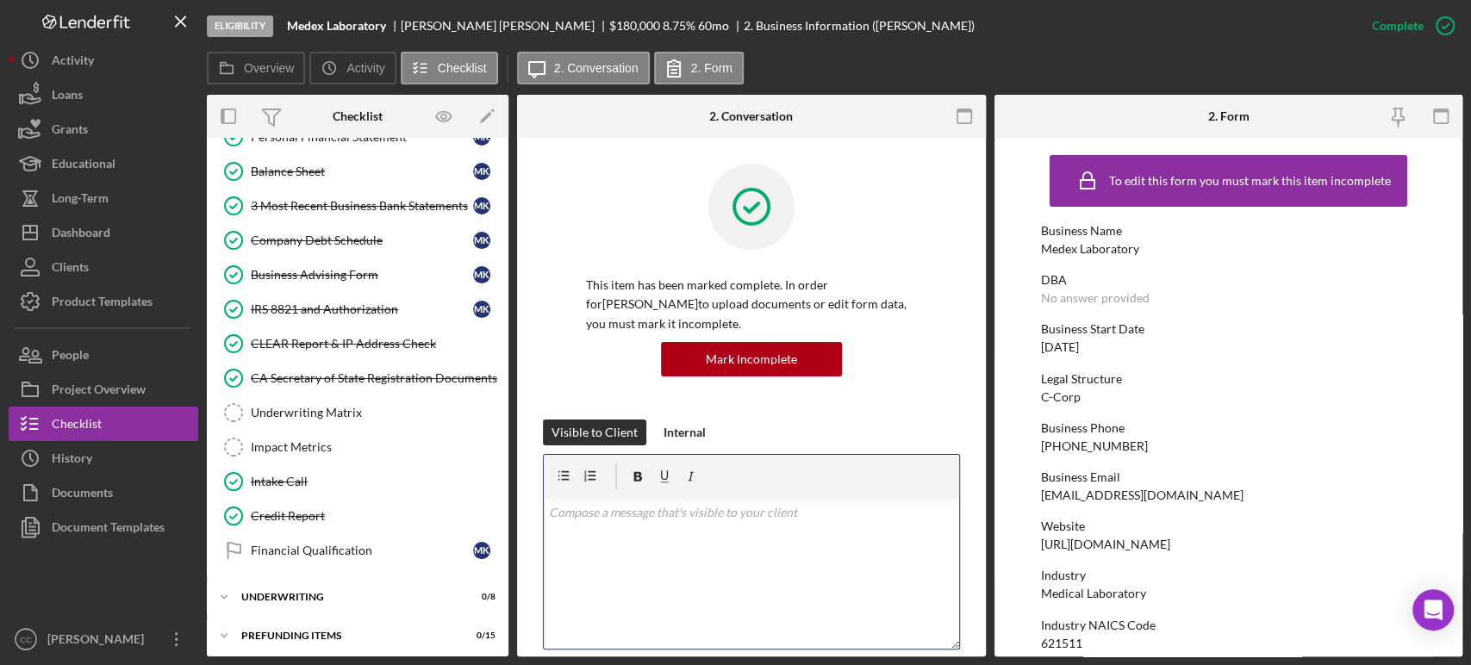
click at [765, 640] on div "v Color teal Color pink Remove color Add row above Add row below Add column bef…" at bounding box center [751, 573] width 415 height 151
click at [287, 499] on link "Credit Report Credit Report" at bounding box center [357, 516] width 284 height 34
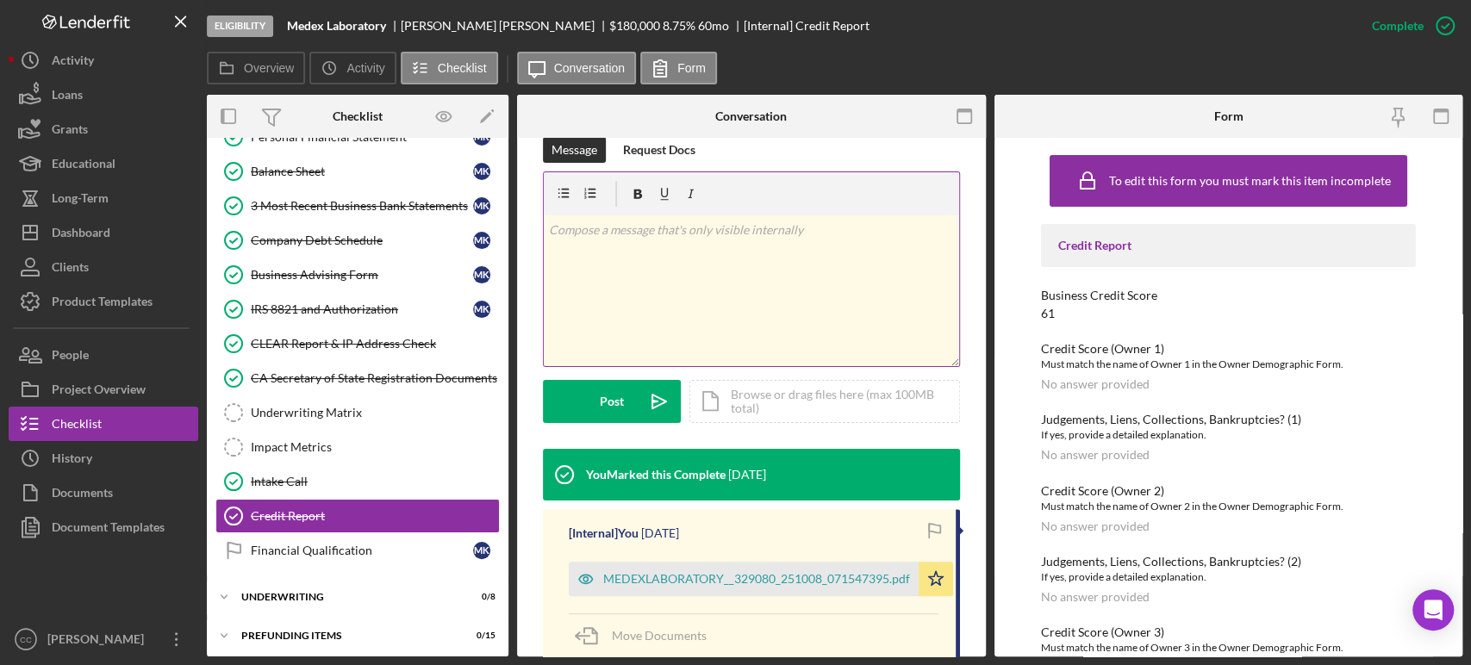
scroll to position [283, 0]
click at [682, 577] on div "MEDEXLABORATORY__329080_251008_071547395.pdf" at bounding box center [756, 579] width 307 height 14
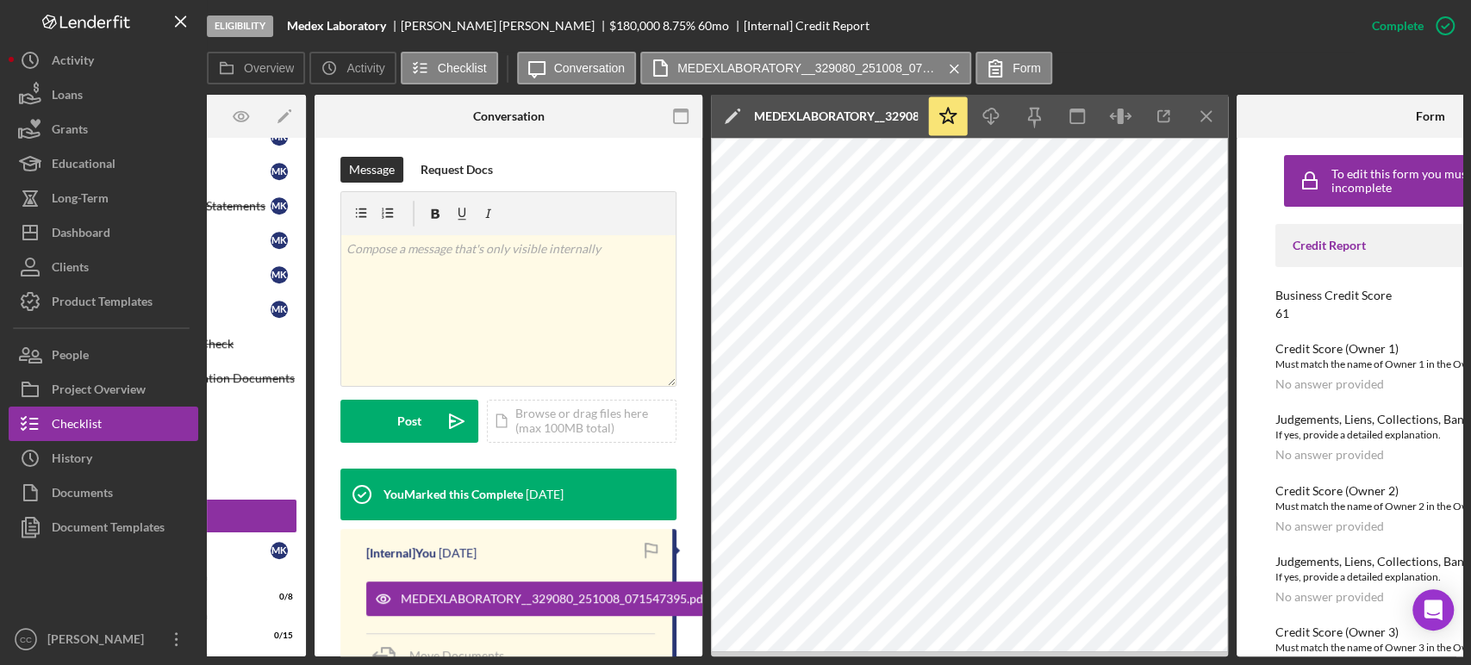
scroll to position [0, 365]
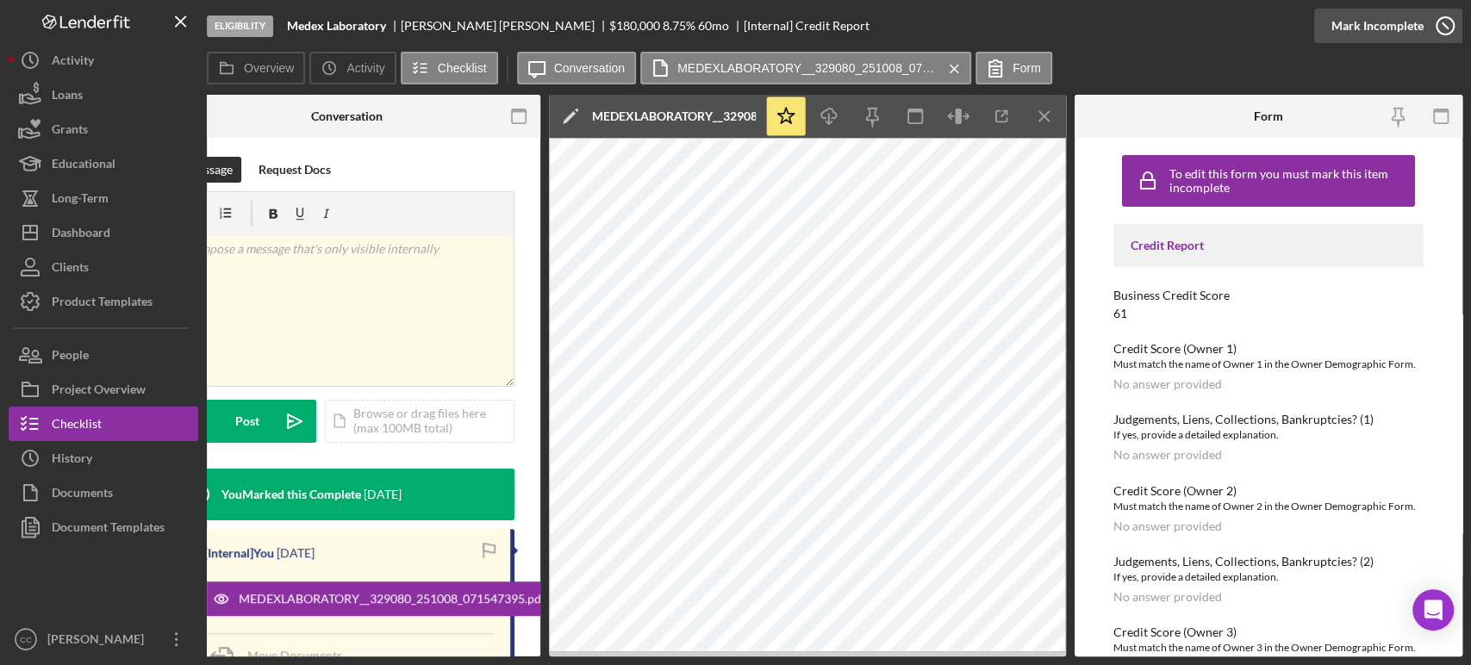
click at [1422, 21] on button "Complete Mark Incomplete" at bounding box center [1388, 26] width 148 height 34
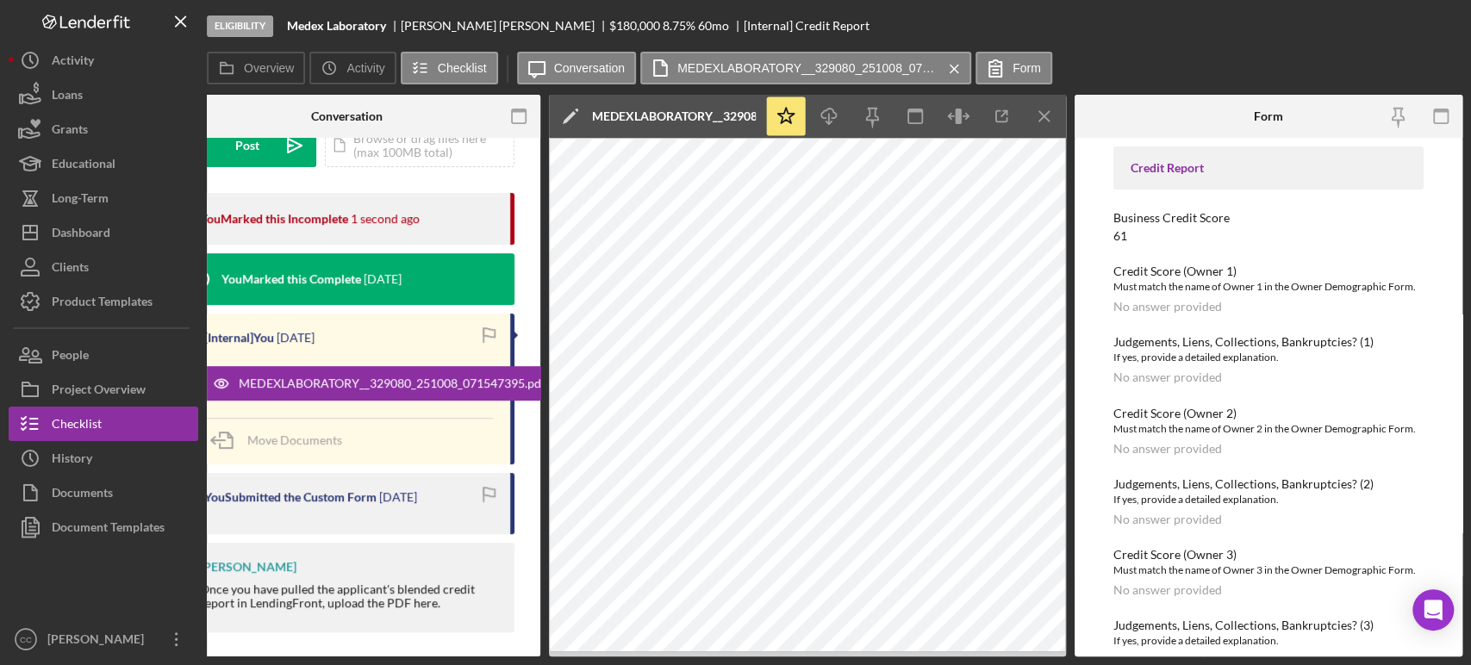
scroll to position [28, 0]
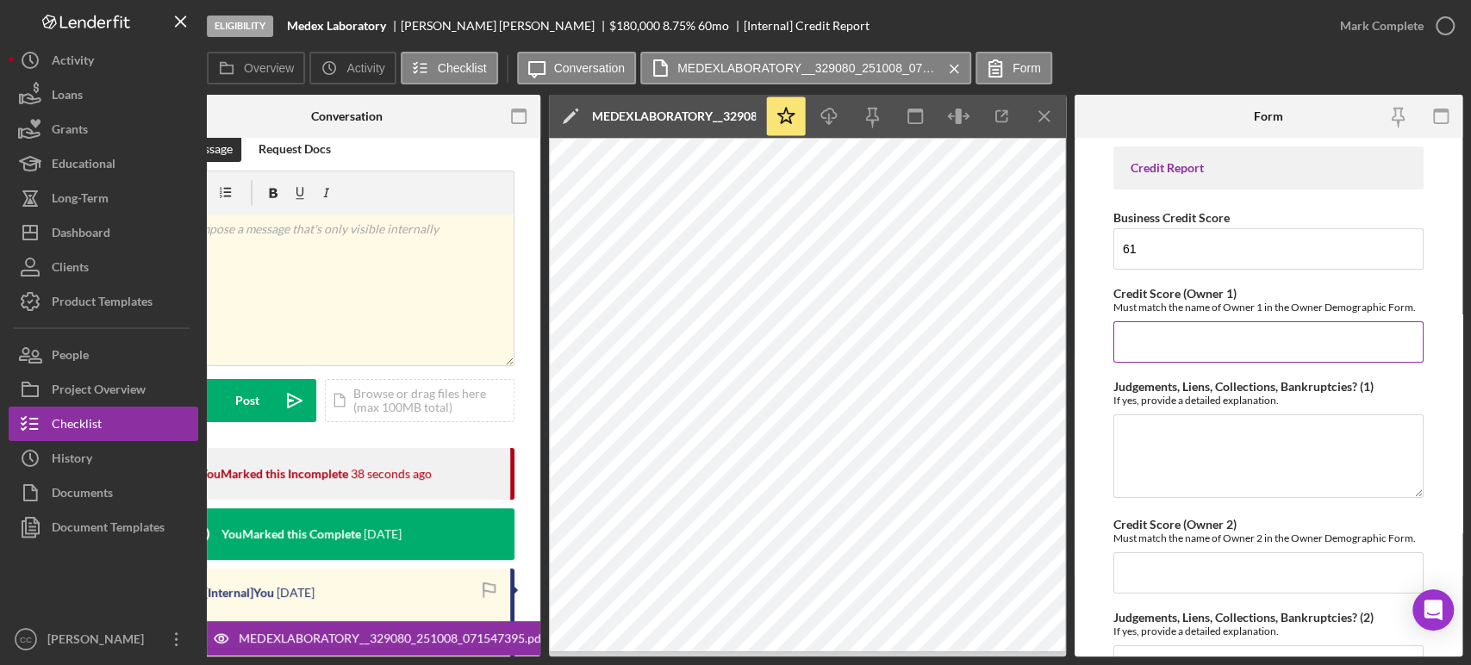
click at [1199, 352] on input "Credit Score (Owner 1)" at bounding box center [1269, 341] width 310 height 41
type input "804"
click at [1172, 467] on textarea "Judgements, Liens, Collections, Bankruptcies? (1)" at bounding box center [1269, 456] width 310 height 83
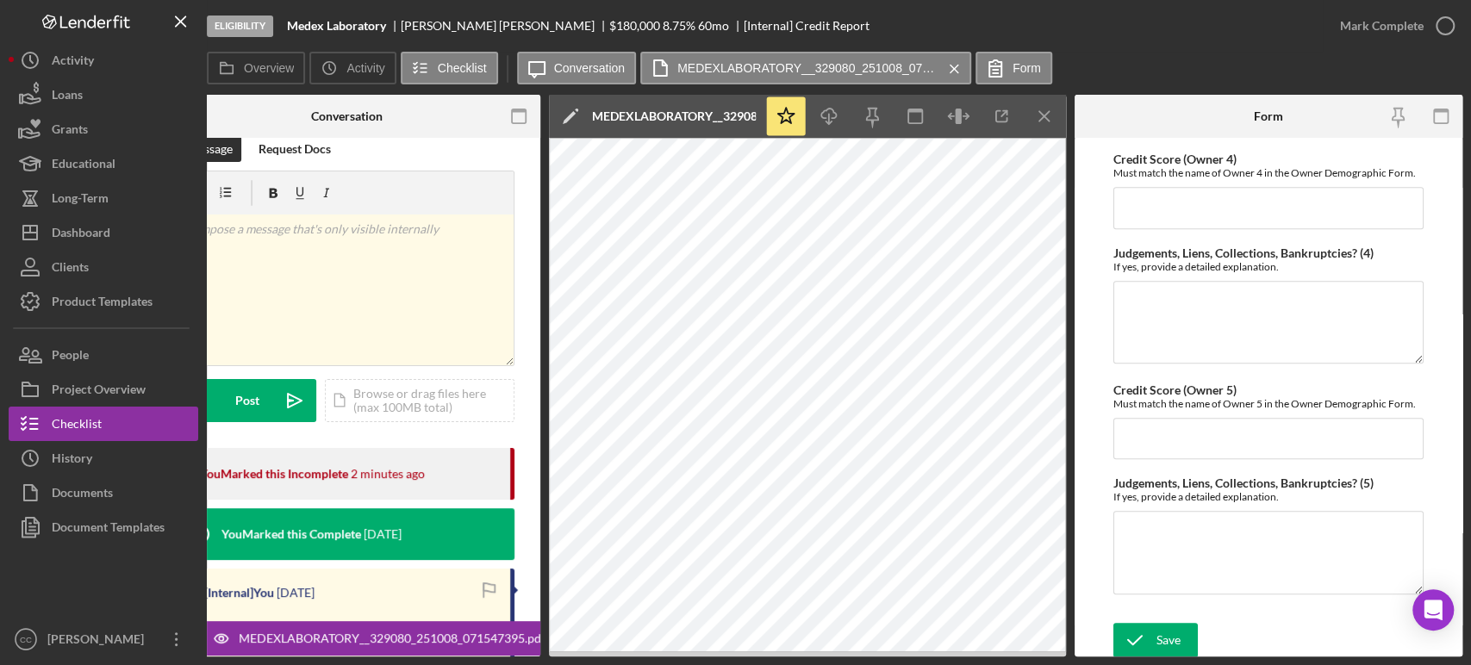
scroll to position [830, 0]
type textarea "revolving available 92%, current"
click at [1151, 627] on icon "submit" at bounding box center [1135, 636] width 43 height 43
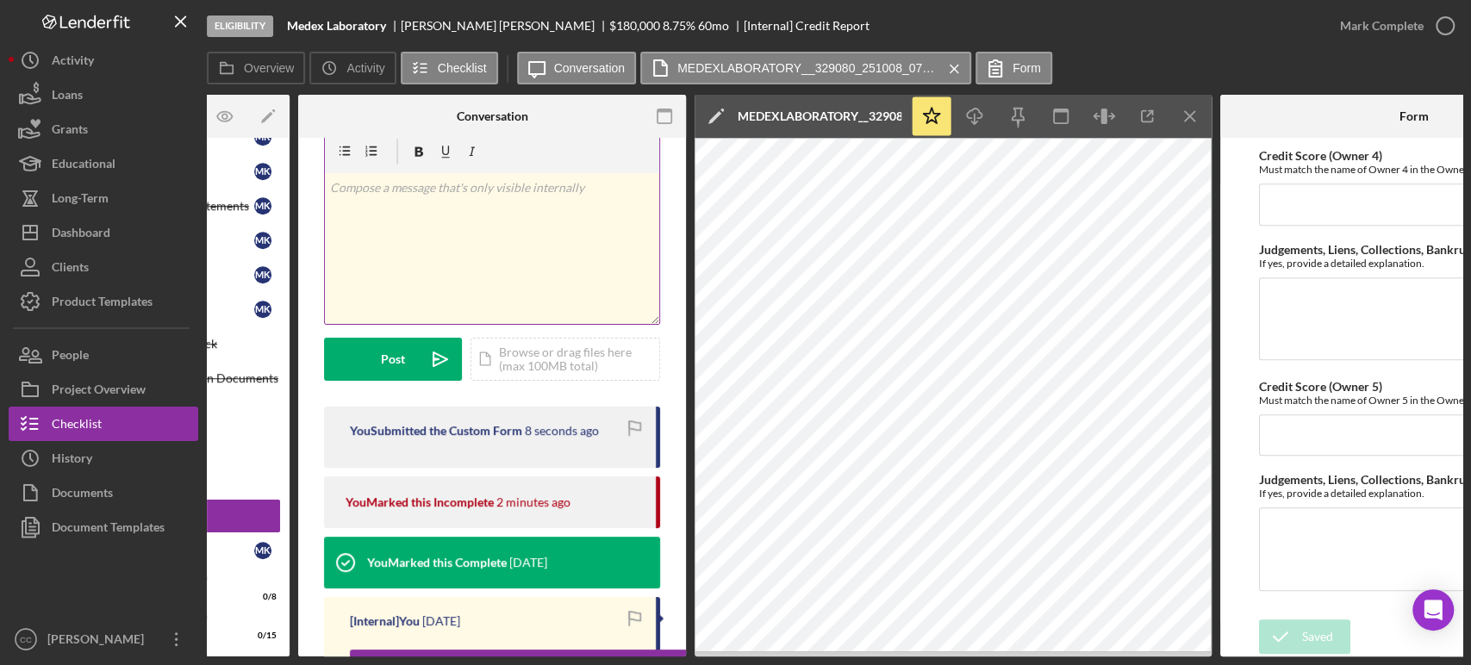
scroll to position [62, 0]
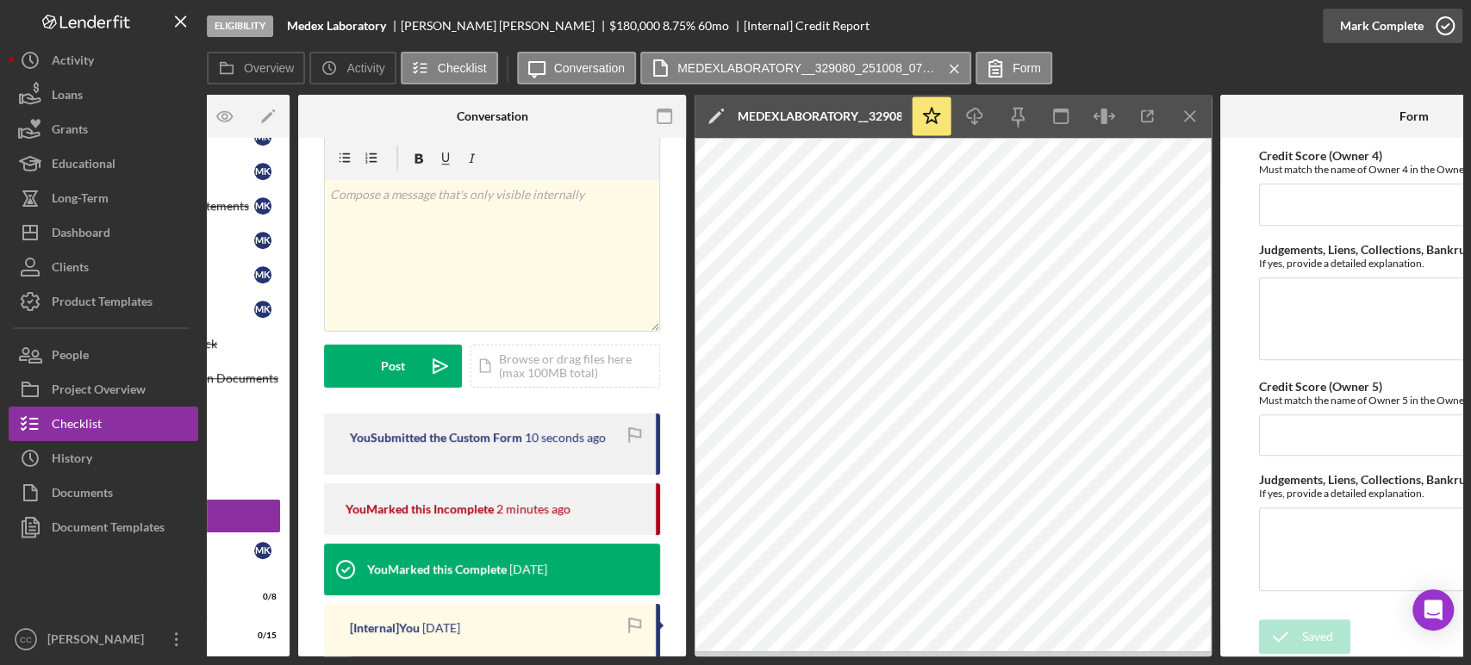
click at [1438, 23] on icon "button" at bounding box center [1445, 25] width 43 height 43
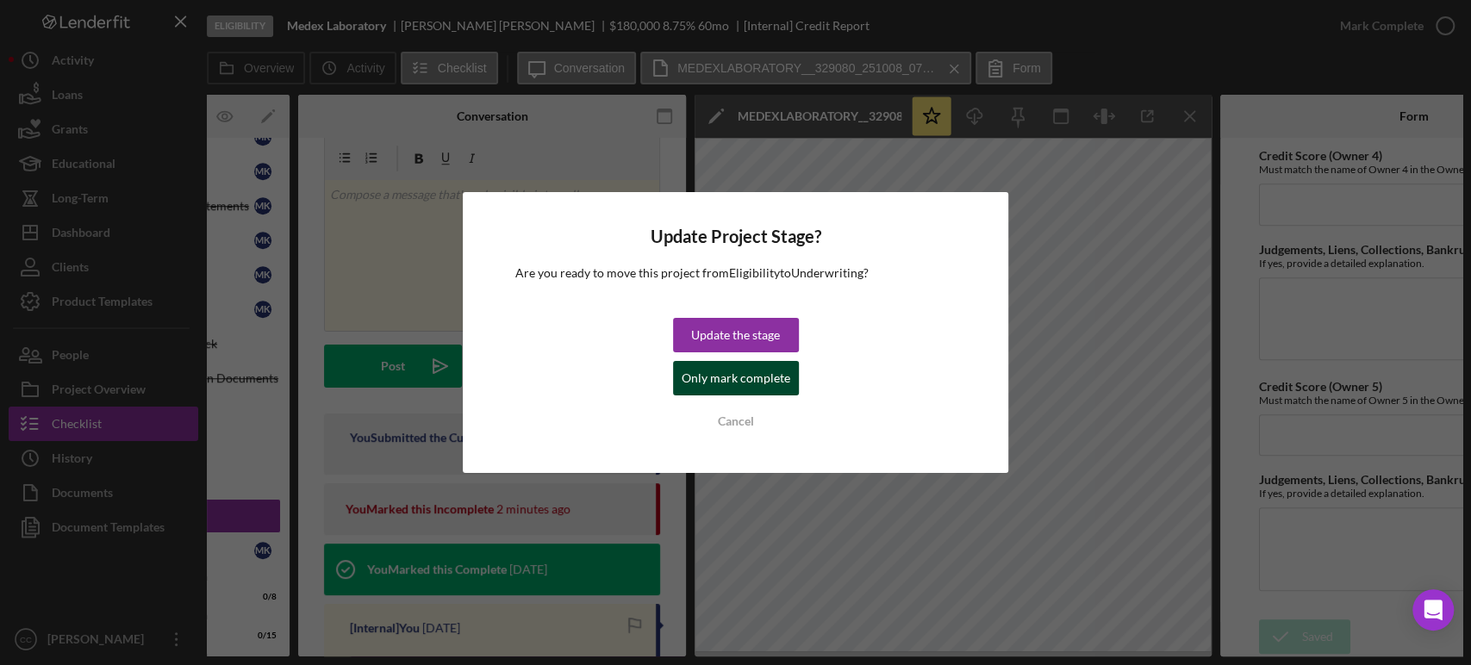
click at [702, 390] on div "Only mark complete" at bounding box center [736, 378] width 109 height 34
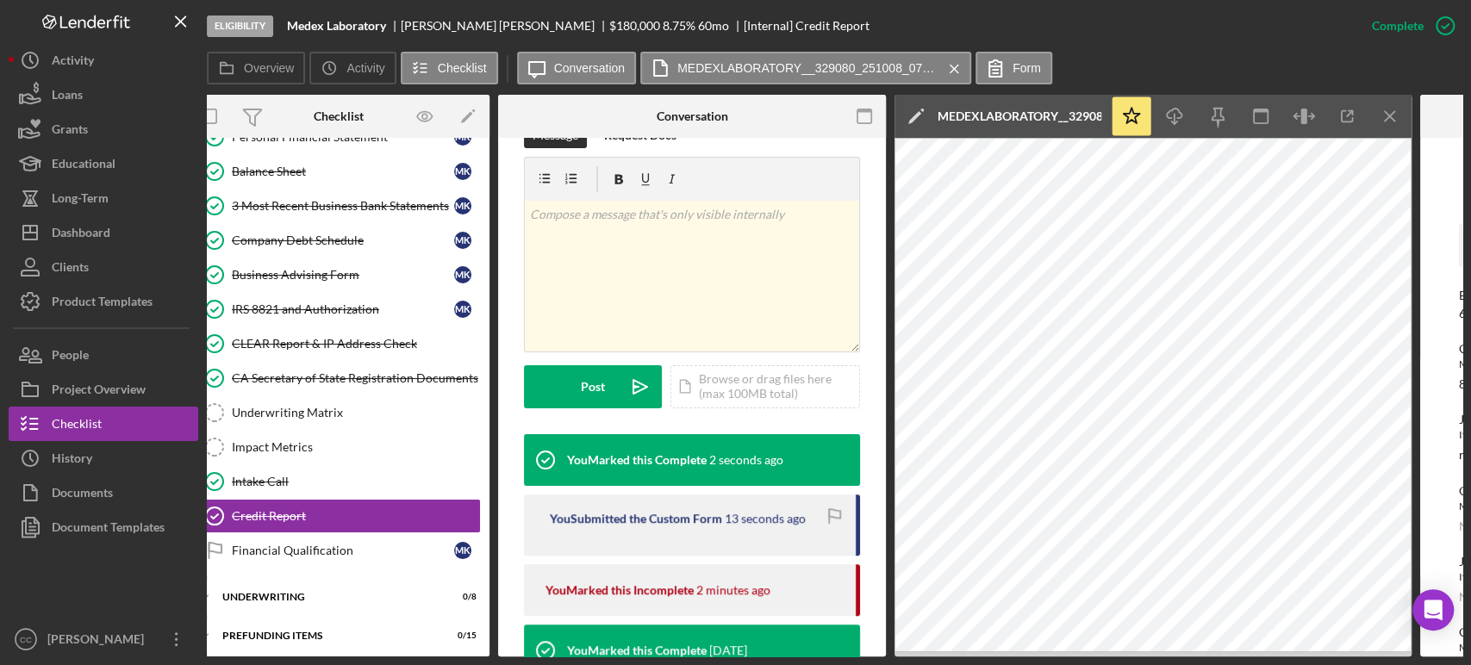
scroll to position [0, 0]
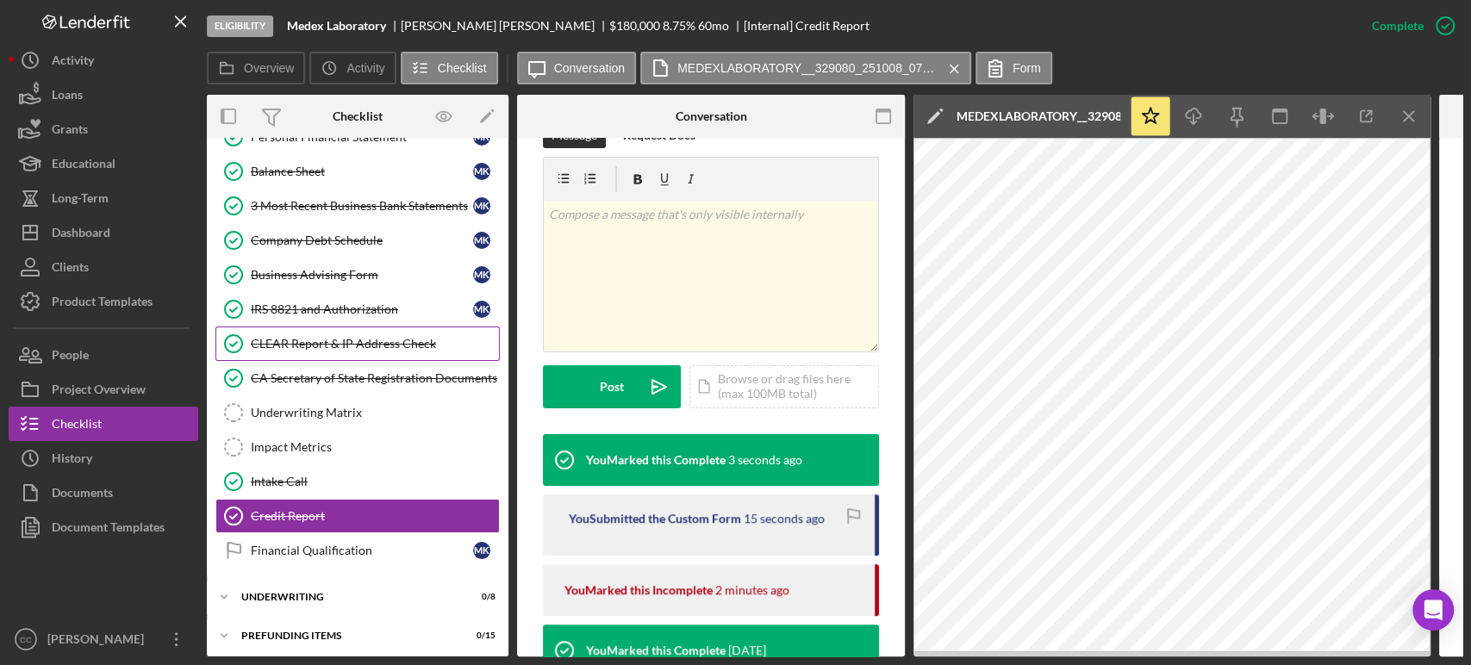
click at [350, 343] on div "CLEAR Report & IP Address Check" at bounding box center [375, 344] width 248 height 14
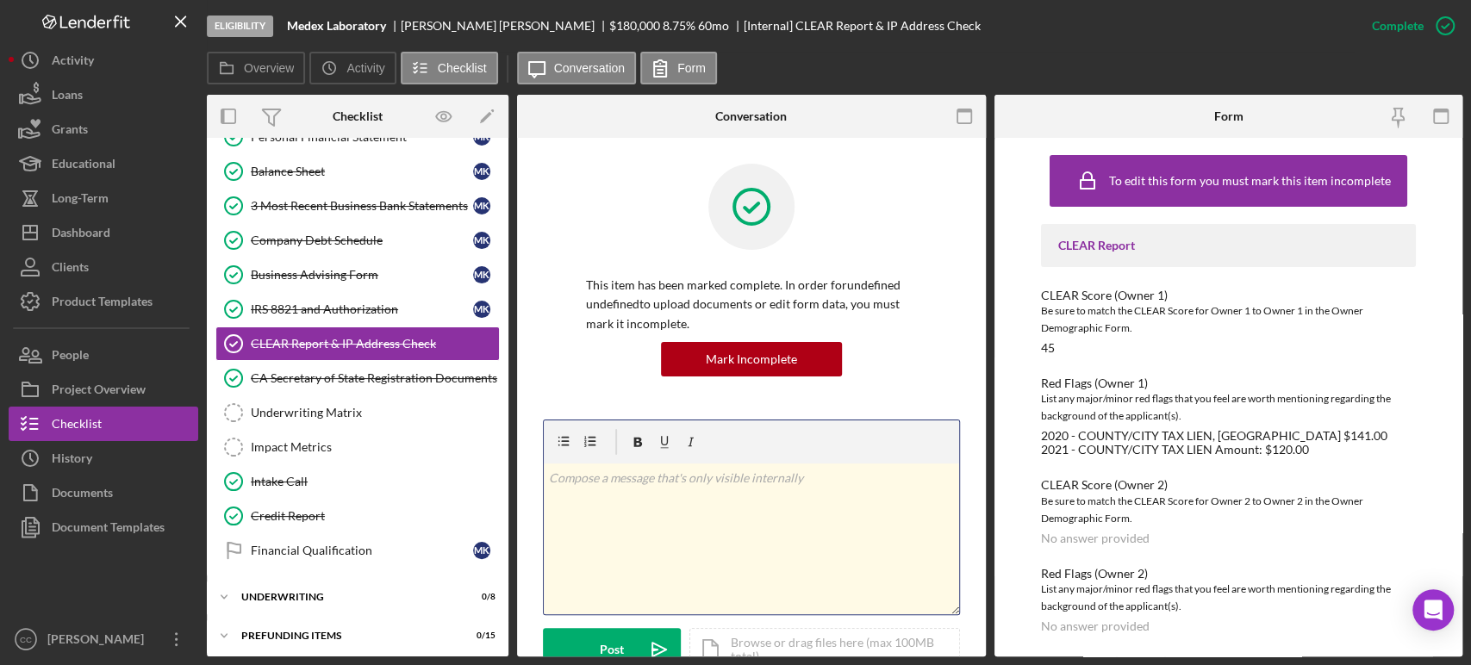
click at [725, 517] on div "v Color teal Color pink Remove color Add row above Add row below Add column bef…" at bounding box center [751, 539] width 415 height 151
click at [614, 631] on div "Post" at bounding box center [612, 649] width 24 height 43
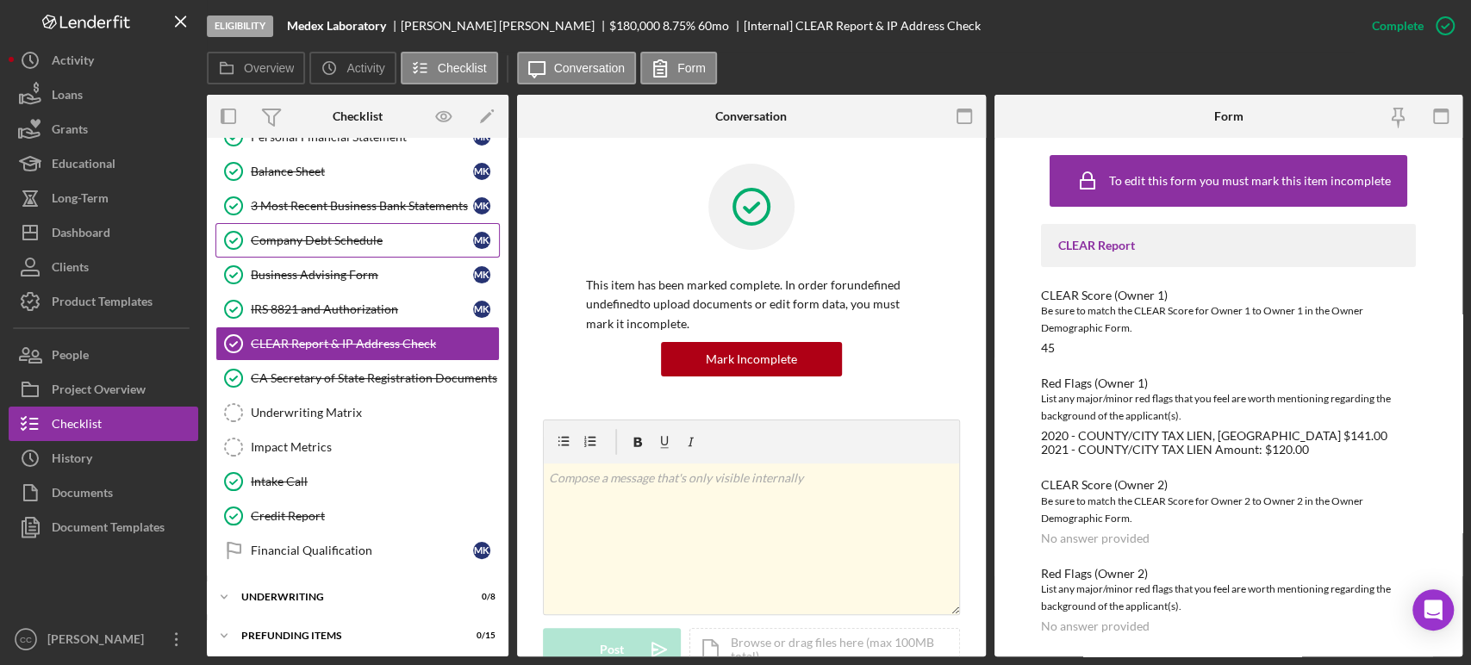
click at [302, 238] on div "Company Debt Schedule" at bounding box center [362, 241] width 222 height 14
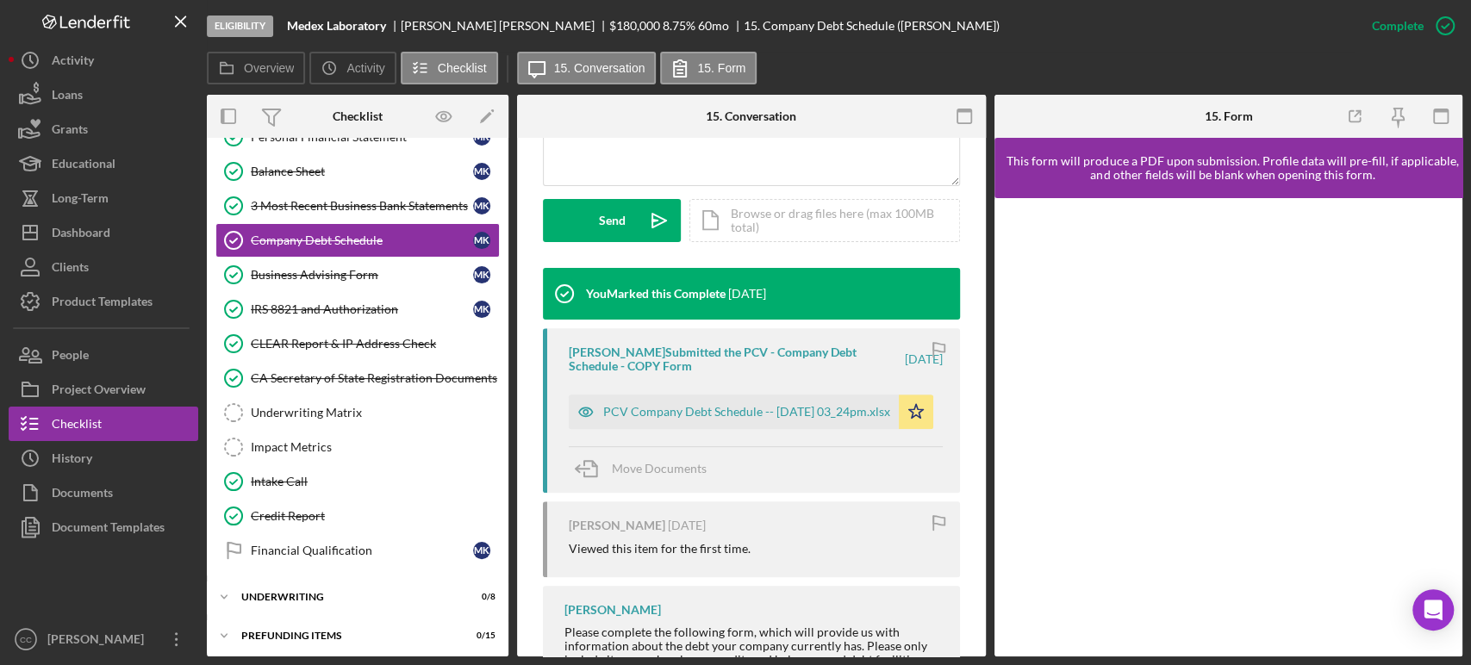
scroll to position [466, 0]
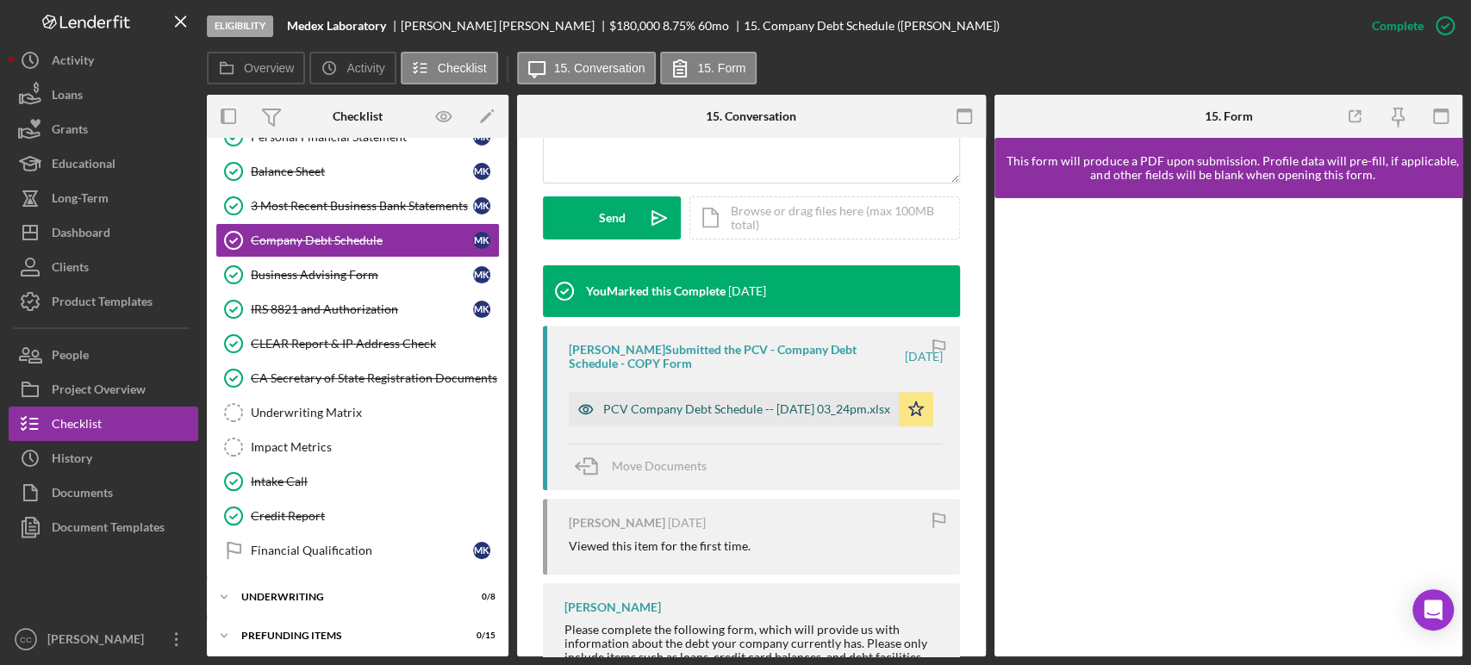
click at [758, 392] on div "PCV Company Debt Schedule -- [DATE] 03_24pm.xlsx" at bounding box center [734, 409] width 330 height 34
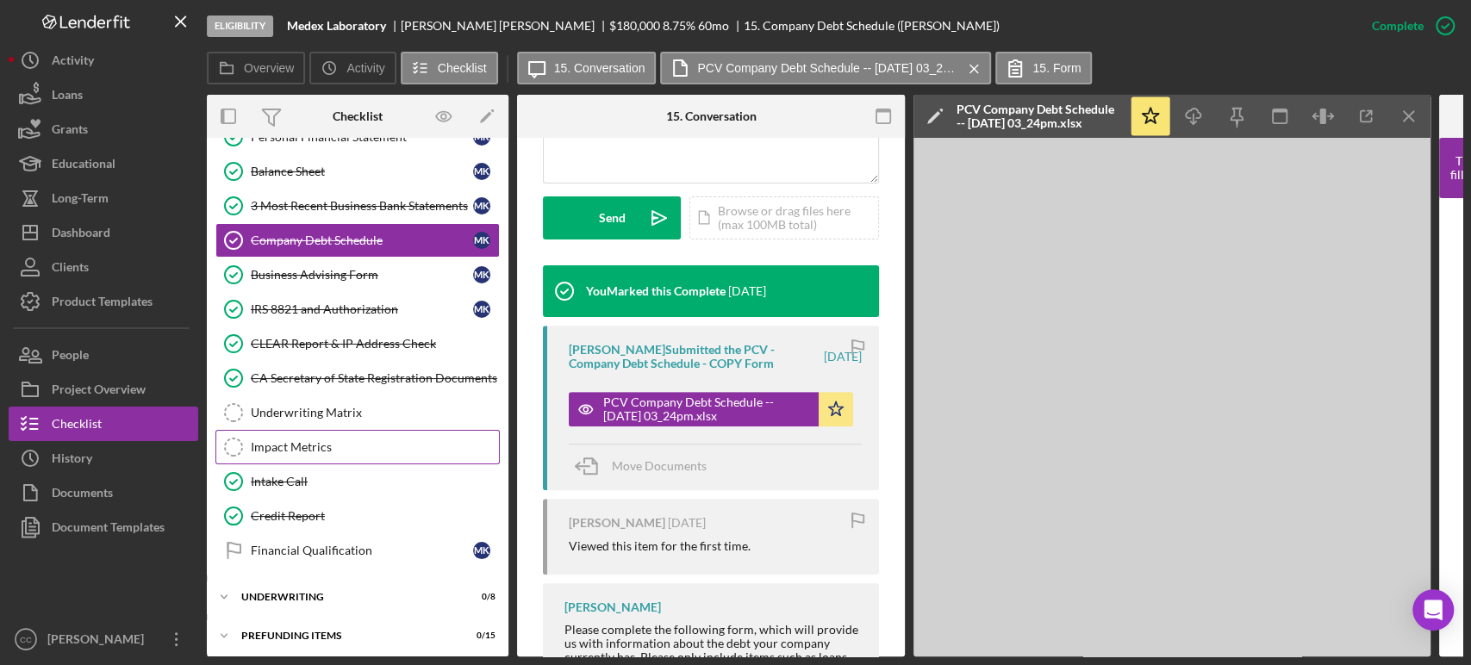
click at [279, 447] on div "Impact Metrics" at bounding box center [375, 447] width 248 height 14
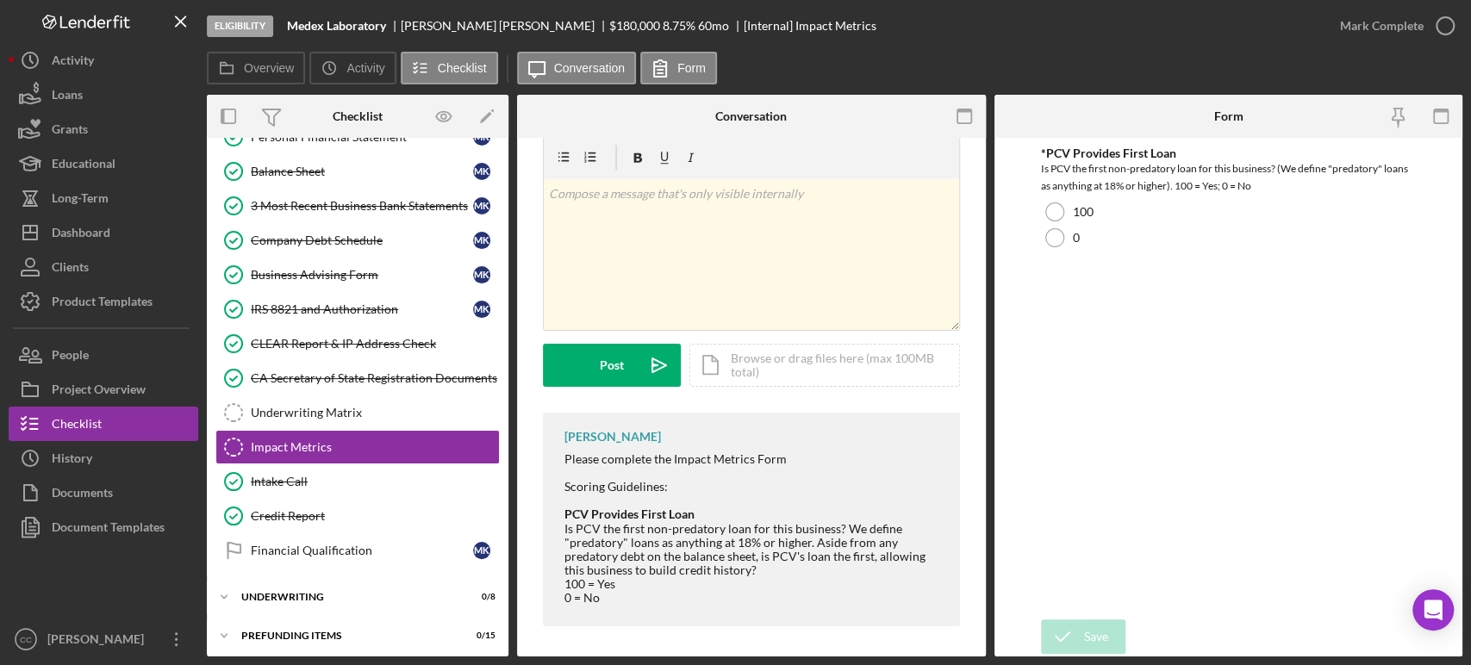
scroll to position [32, 0]
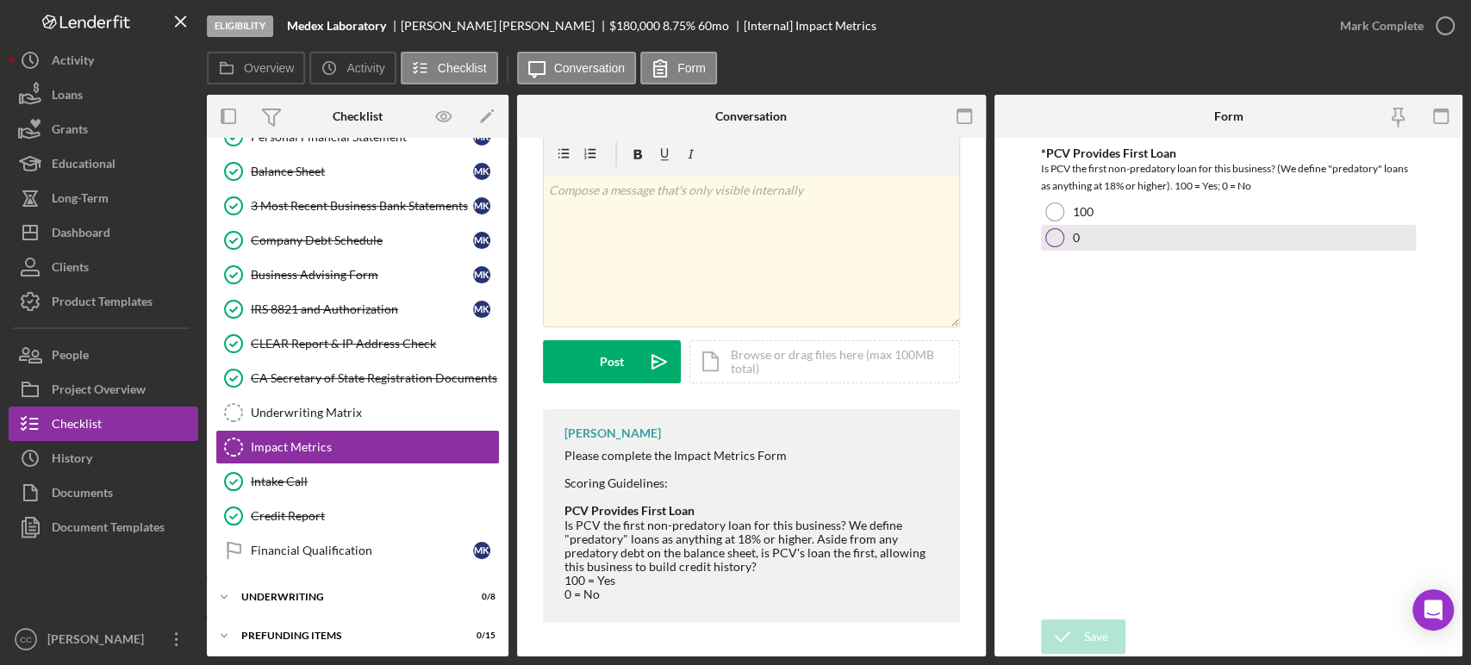
click at [1058, 232] on div at bounding box center [1054, 237] width 19 height 19
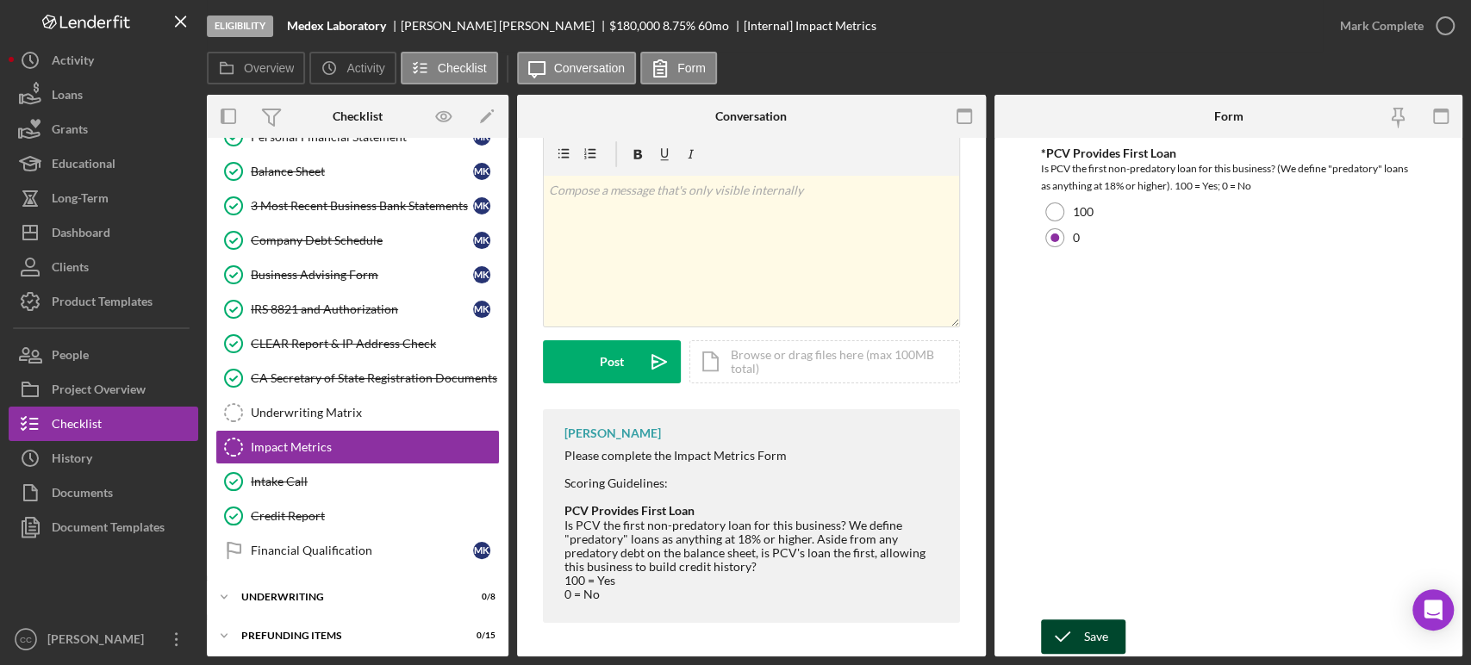
click at [1086, 636] on div "Save" at bounding box center [1096, 637] width 24 height 34
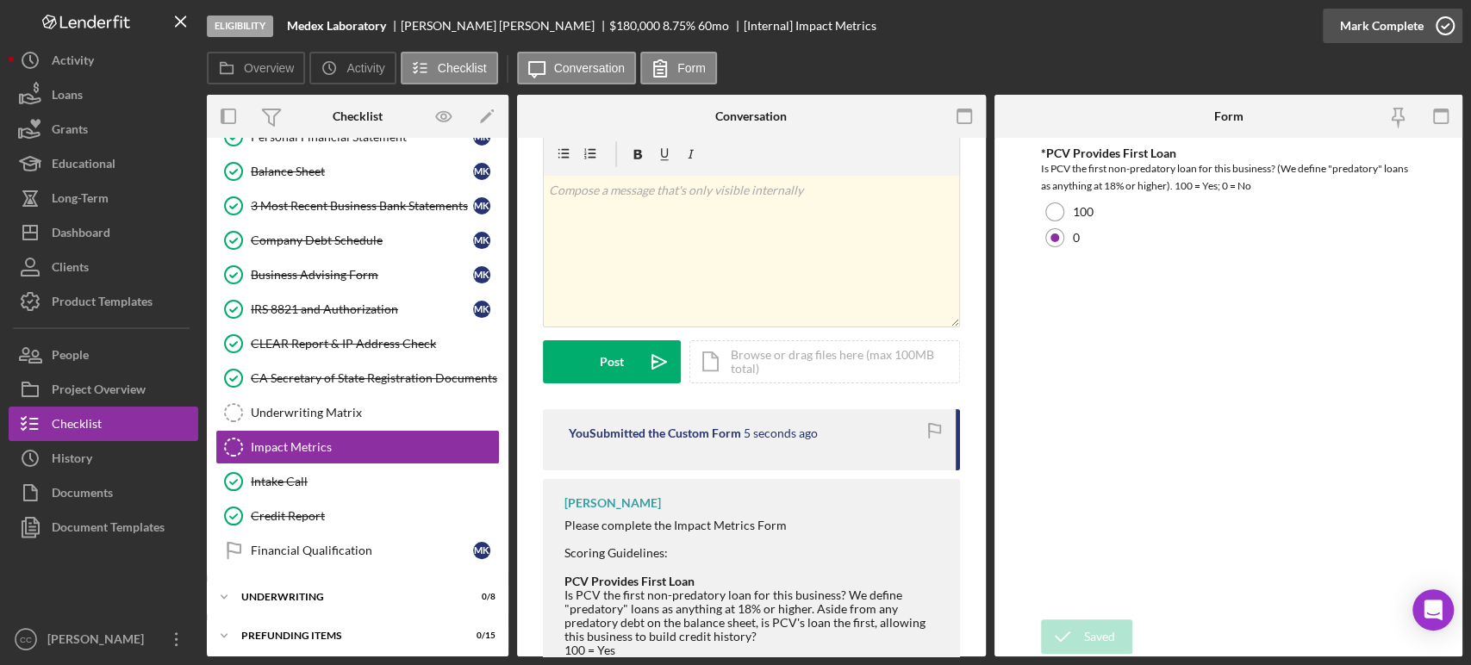
click at [1395, 28] on div "Mark Complete" at bounding box center [1382, 26] width 84 height 34
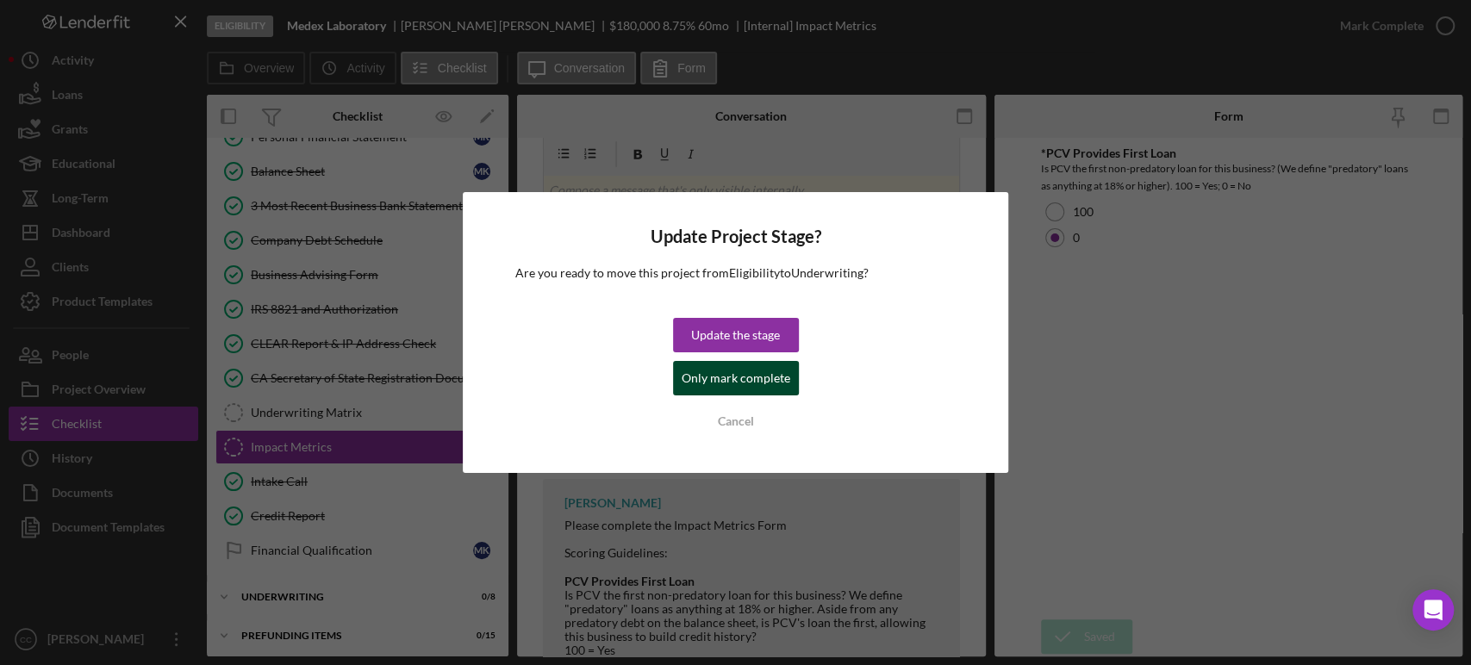
click at [742, 379] on div "Only mark complete" at bounding box center [736, 378] width 109 height 34
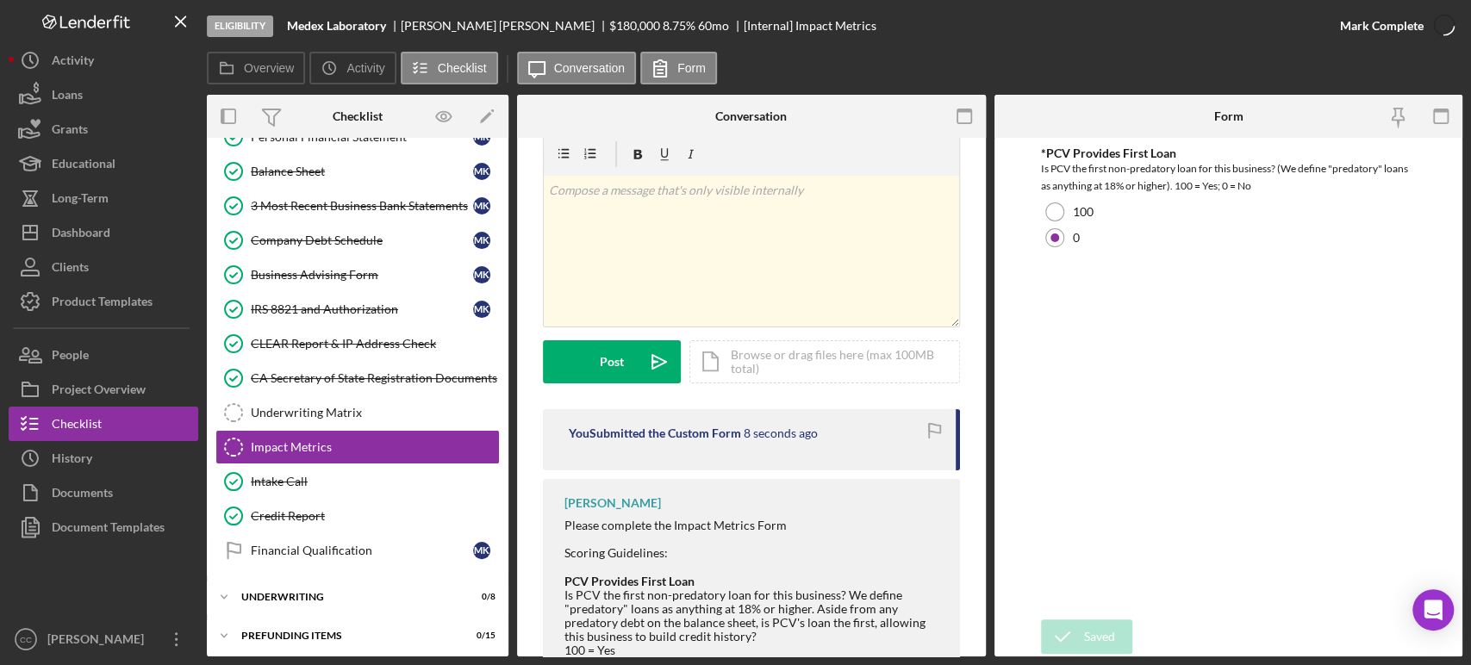
scroll to position [288, 0]
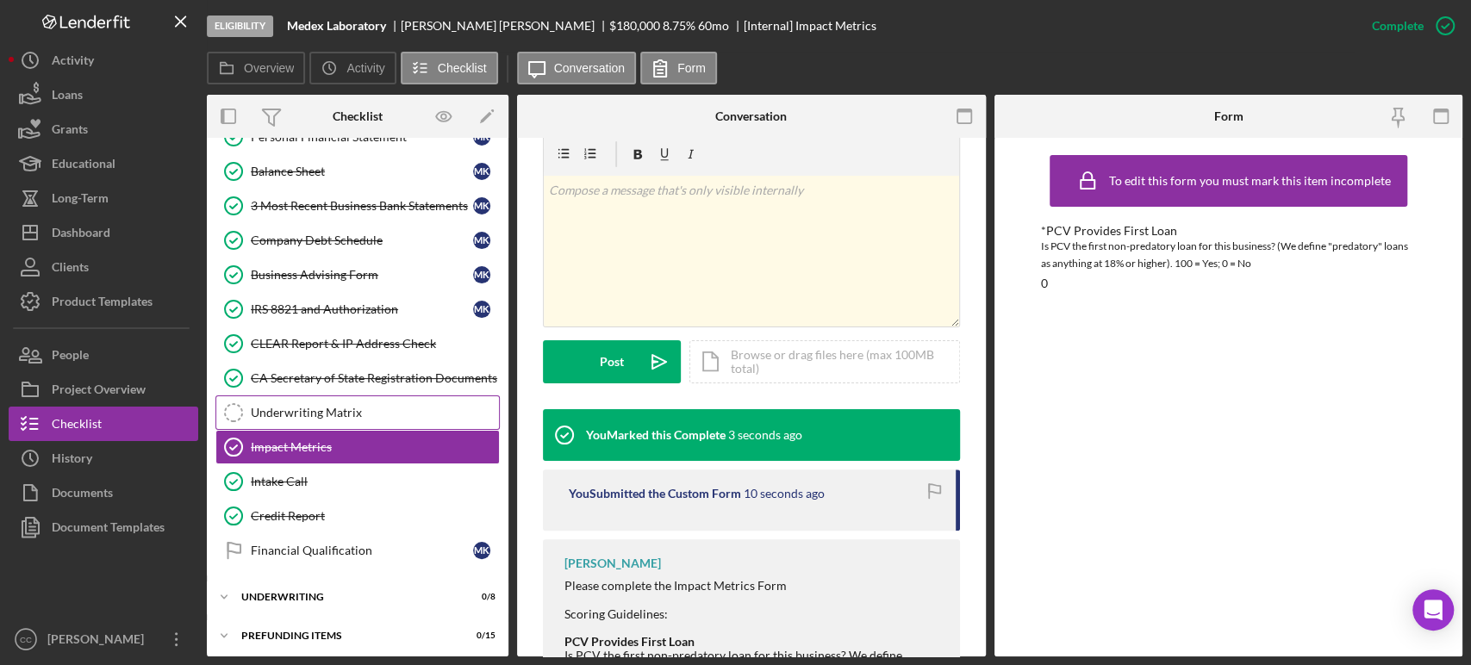
click at [341, 414] on div "Underwriting Matrix" at bounding box center [375, 413] width 248 height 14
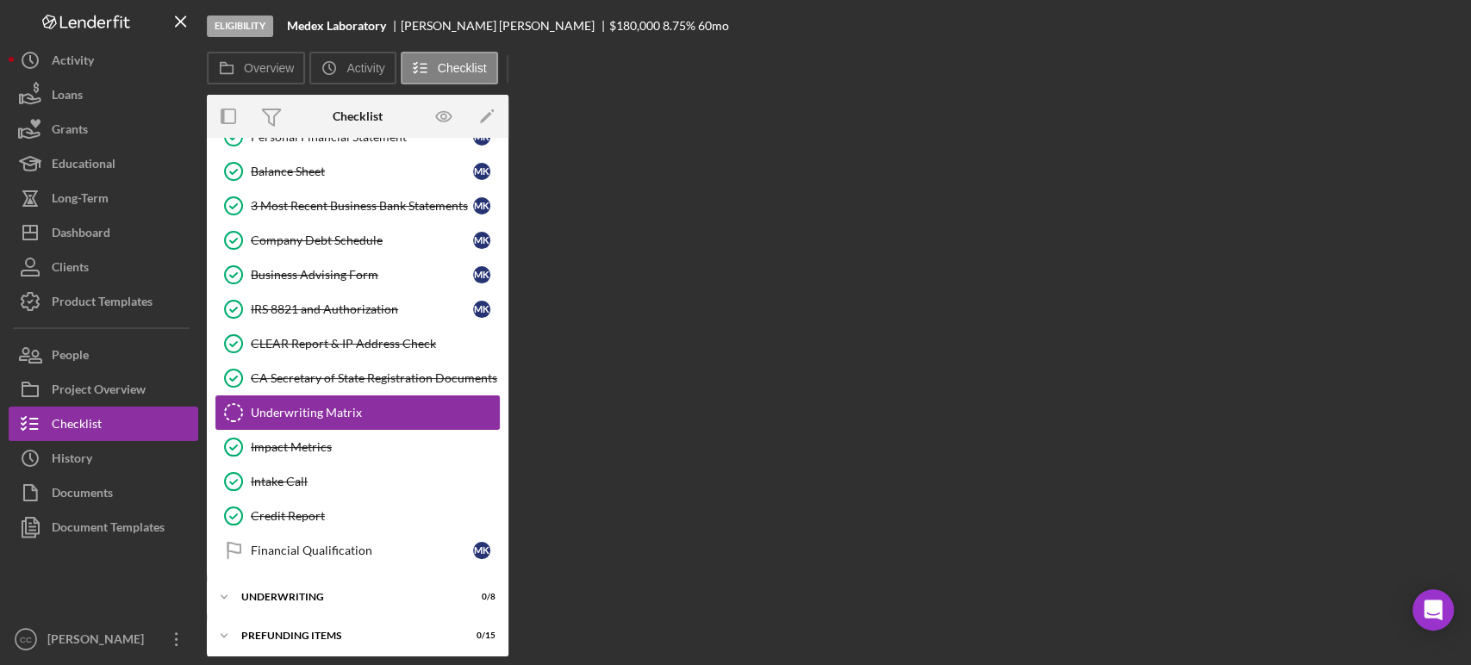
scroll to position [559, 0]
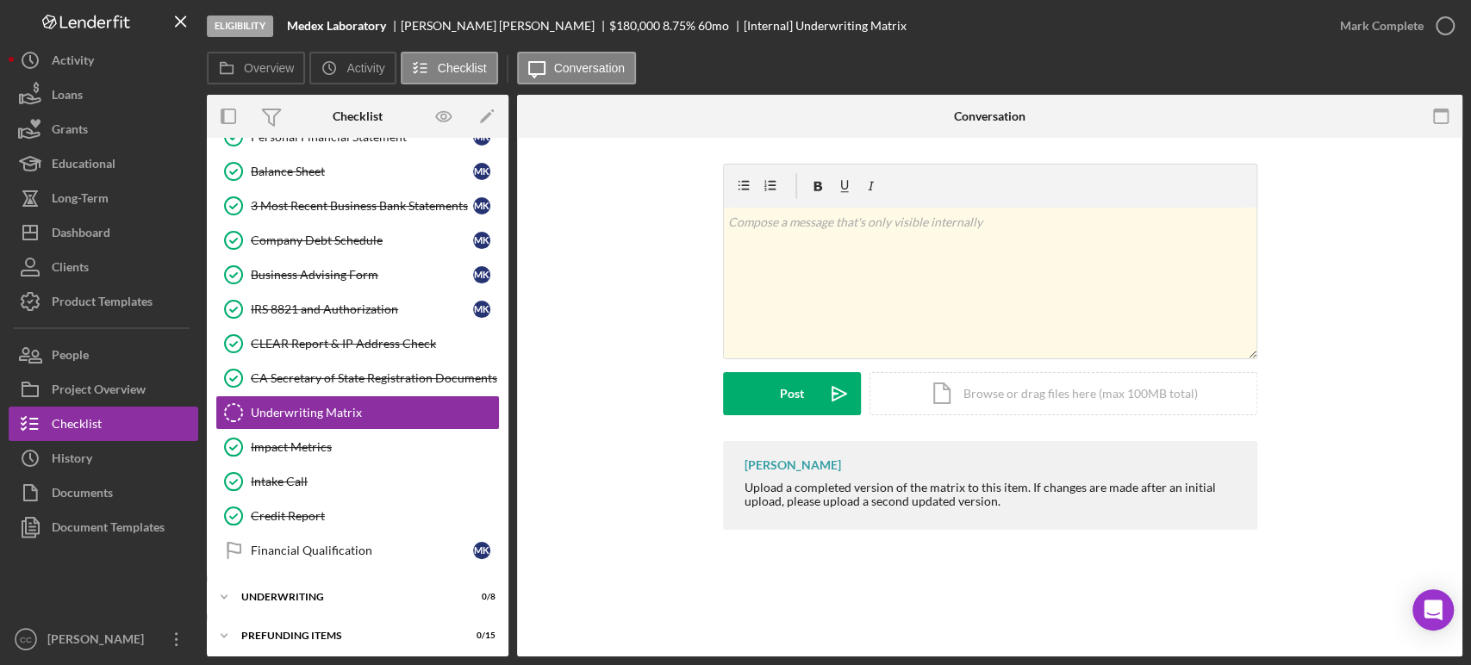
click at [1351, 277] on div "v Color teal Color pink Remove color Add row above Add row below Add column bef…" at bounding box center [990, 303] width 894 height 278
click at [360, 337] on div "CLEAR Report & IP Address Check" at bounding box center [375, 344] width 248 height 14
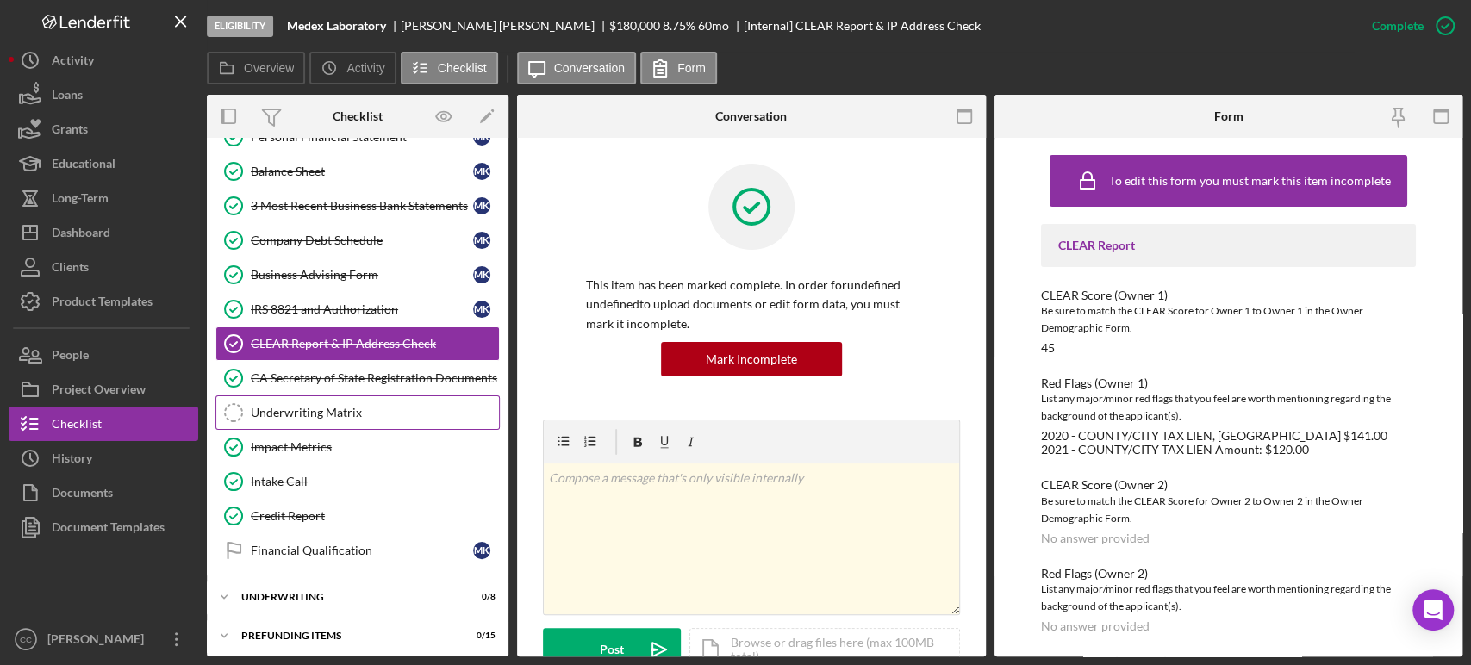
click at [331, 417] on link "Underwriting Matrix Underwriting Matrix" at bounding box center [357, 413] width 284 height 34
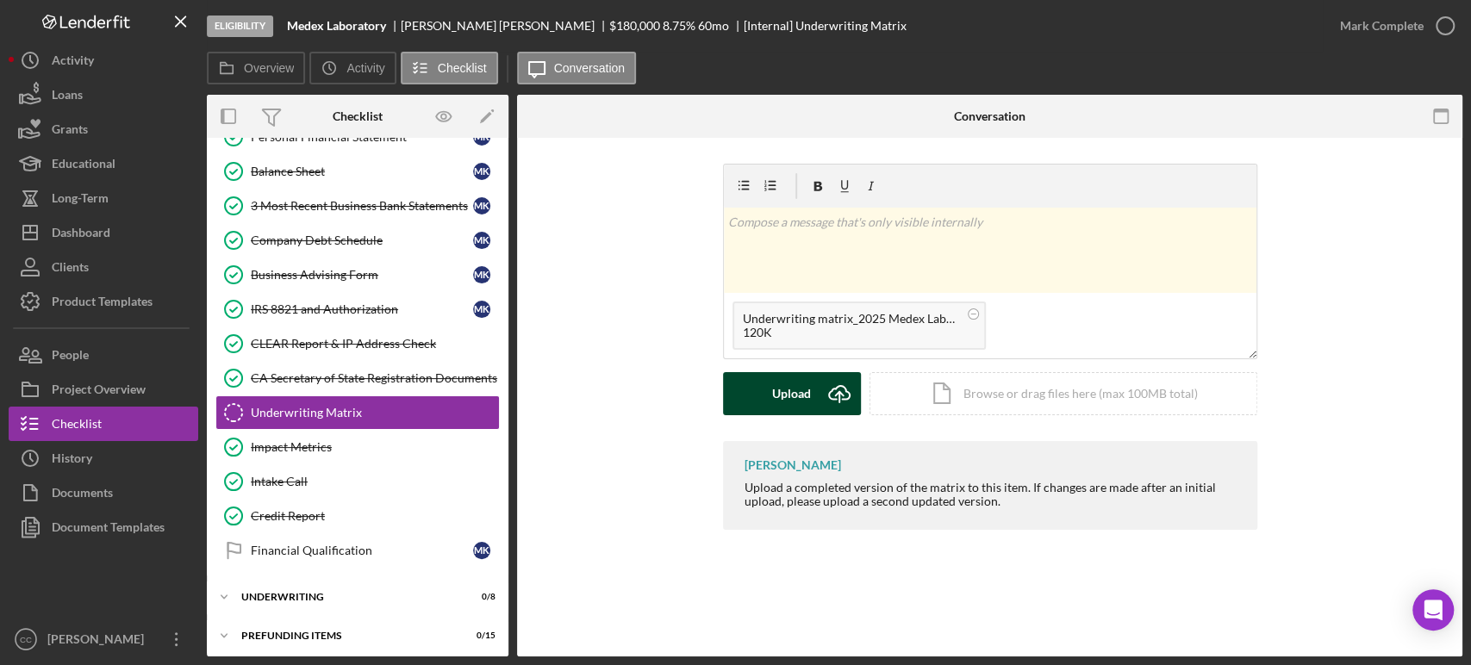
click at [801, 405] on div "Upload" at bounding box center [791, 393] width 39 height 43
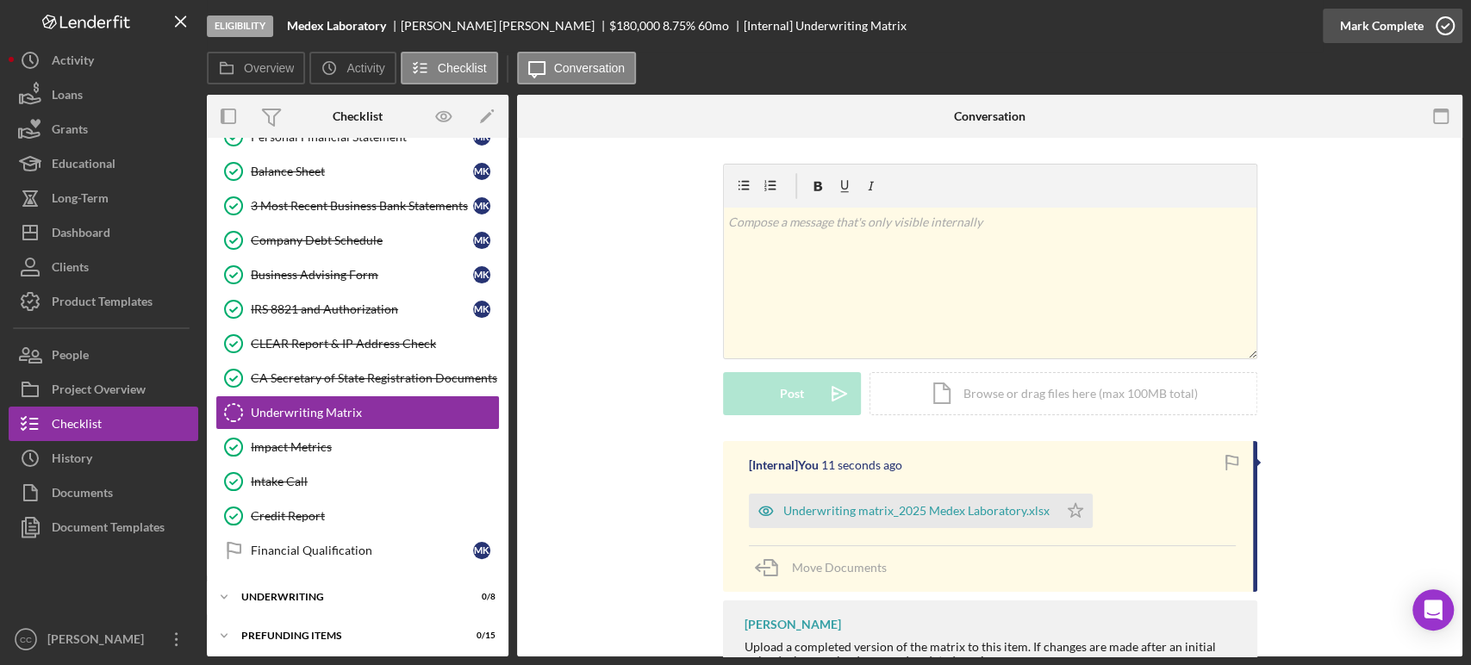
click at [1426, 15] on icon "button" at bounding box center [1445, 25] width 43 height 43
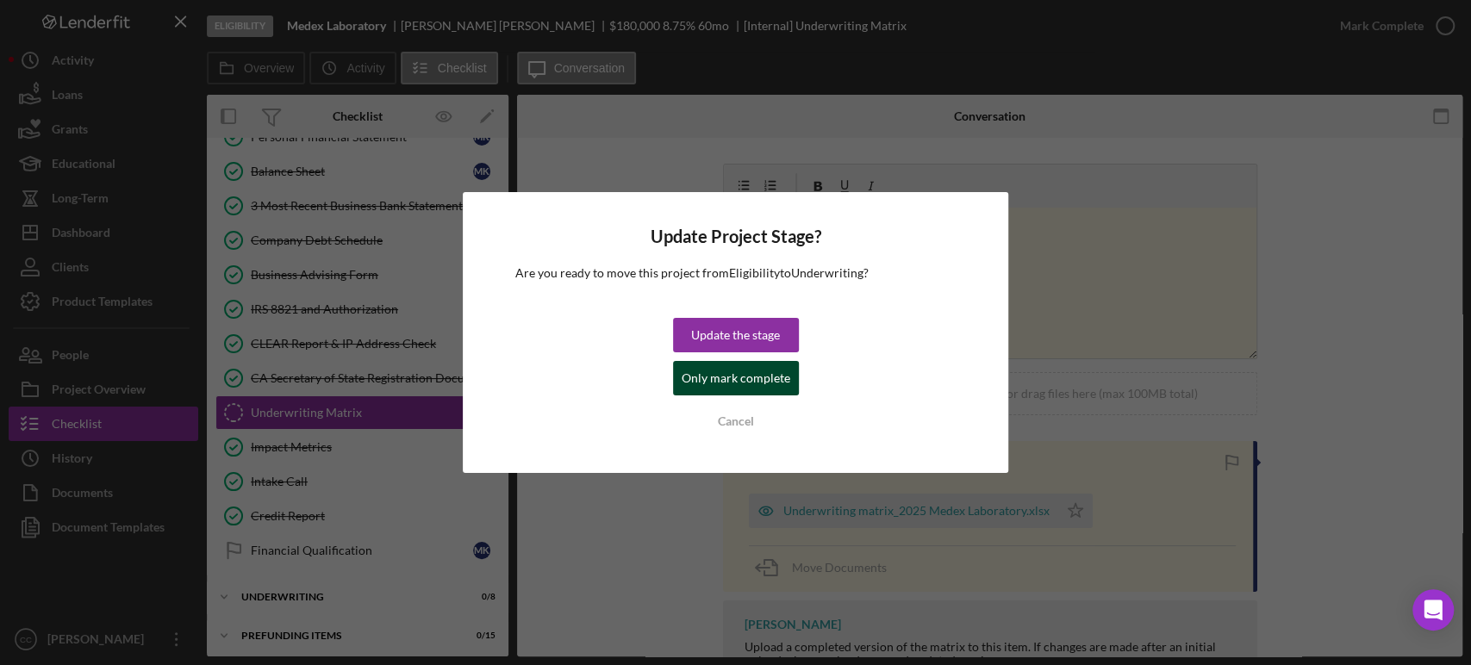
click at [744, 371] on div "Only mark complete" at bounding box center [736, 378] width 109 height 34
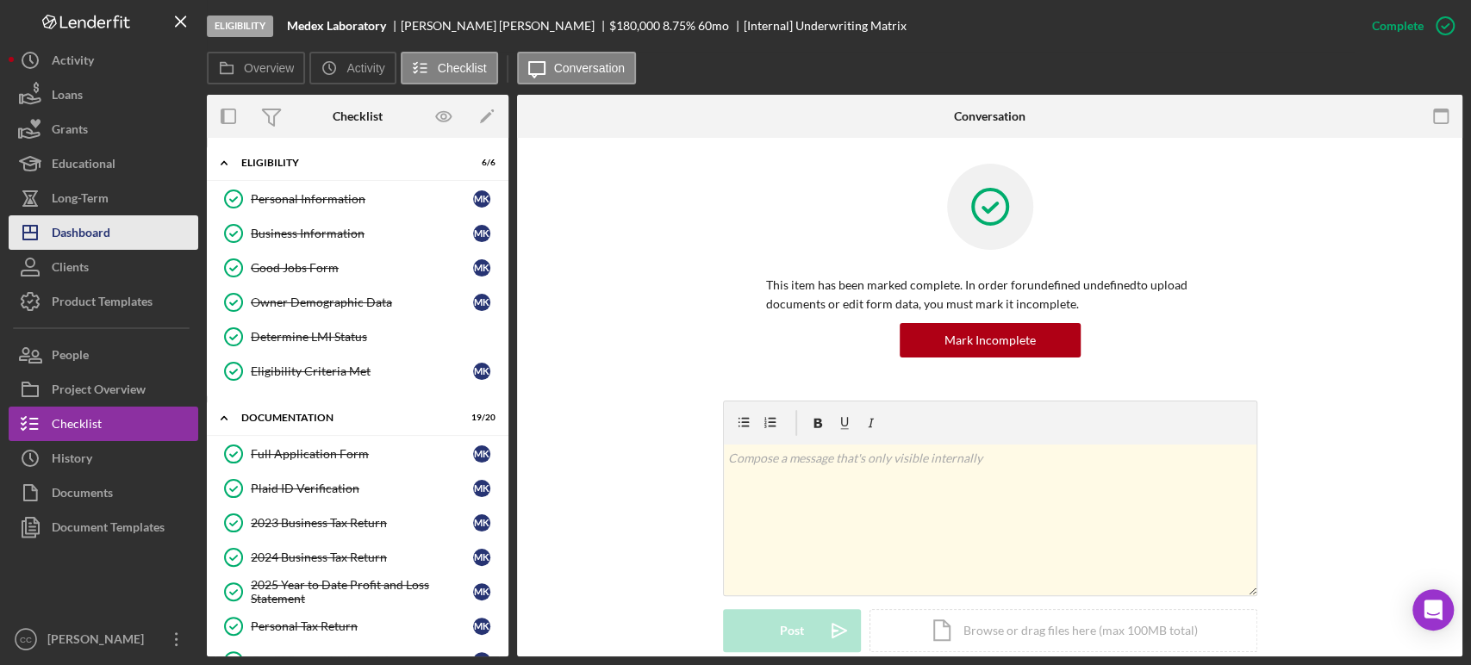
click at [86, 229] on div "Dashboard" at bounding box center [81, 234] width 59 height 39
